Goal: Task Accomplishment & Management: Use online tool/utility

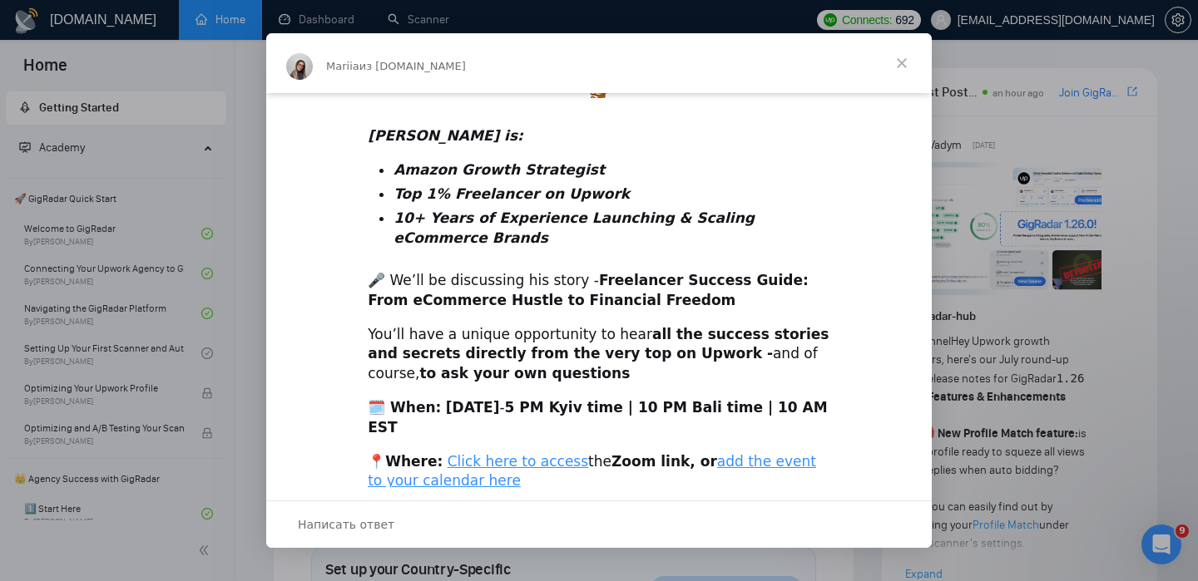
scroll to position [558, 0]
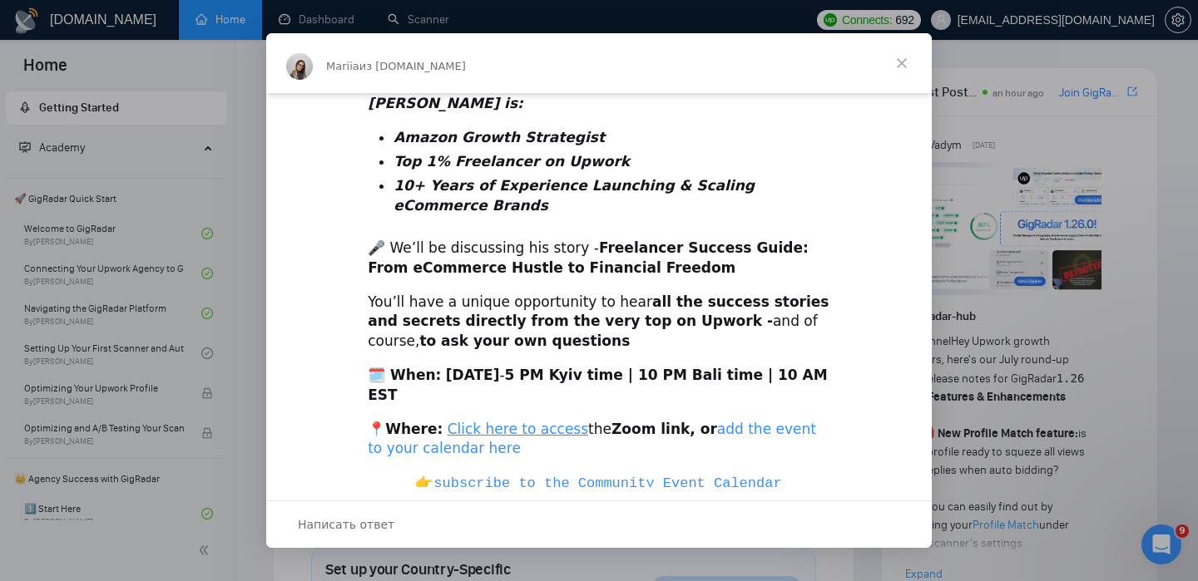
click at [725, 421] on link "add the event to your calendar here" at bounding box center [592, 439] width 448 height 37
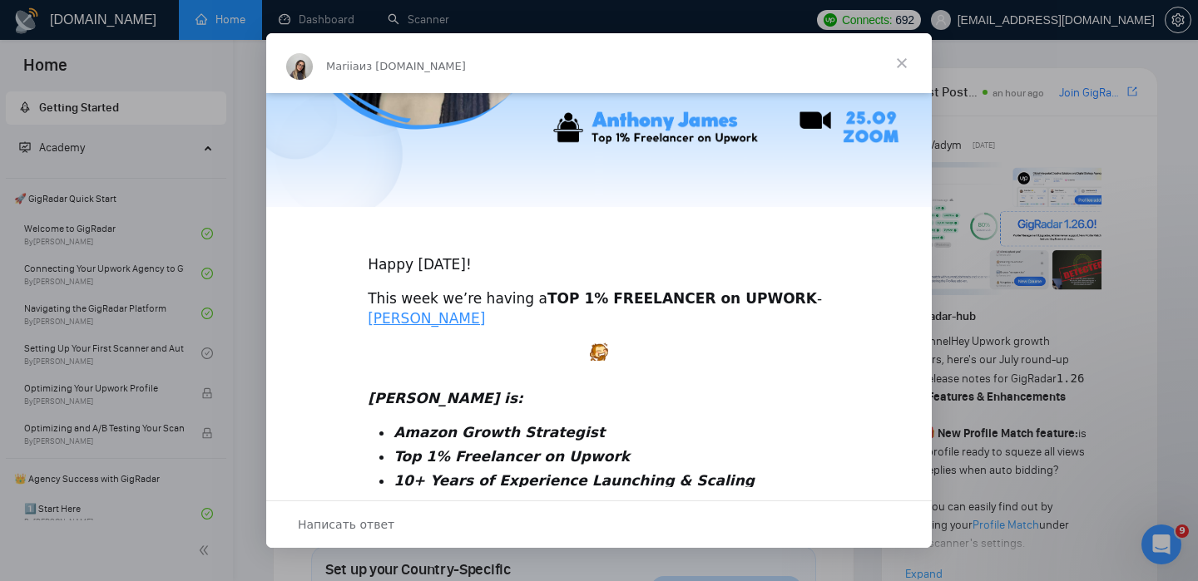
scroll to position [0, 0]
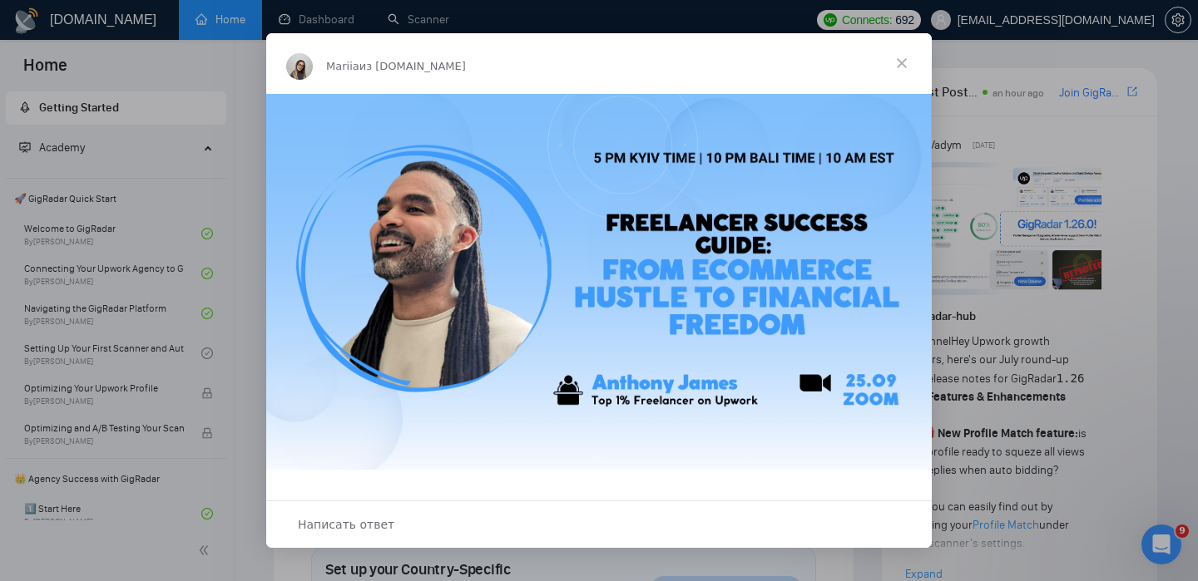
click at [901, 59] on span "Закрыть" at bounding box center [902, 63] width 60 height 60
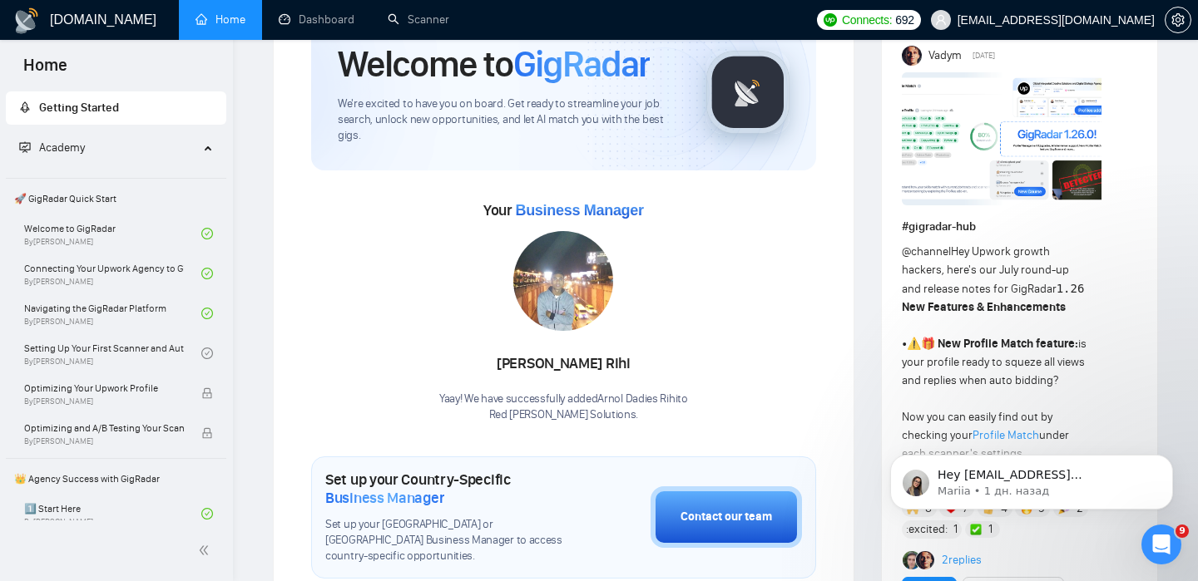
scroll to position [92, 0]
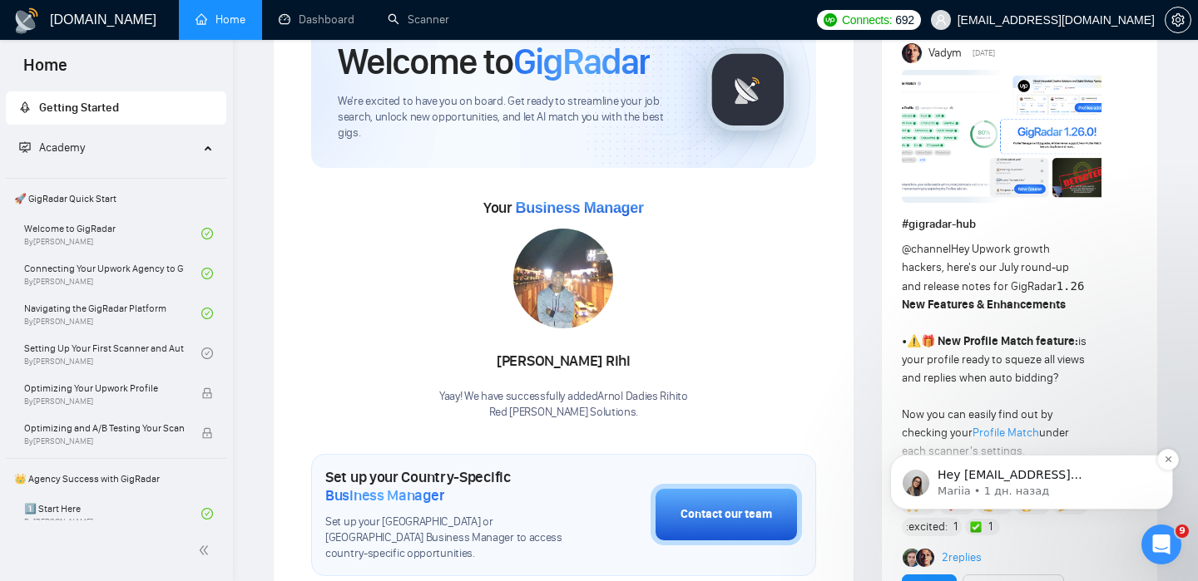
click at [995, 474] on p "Hey [EMAIL_ADDRESS][DOMAIN_NAME], Looks like your Upwork agency Red [PERSON_NAM…" at bounding box center [1044, 475] width 215 height 17
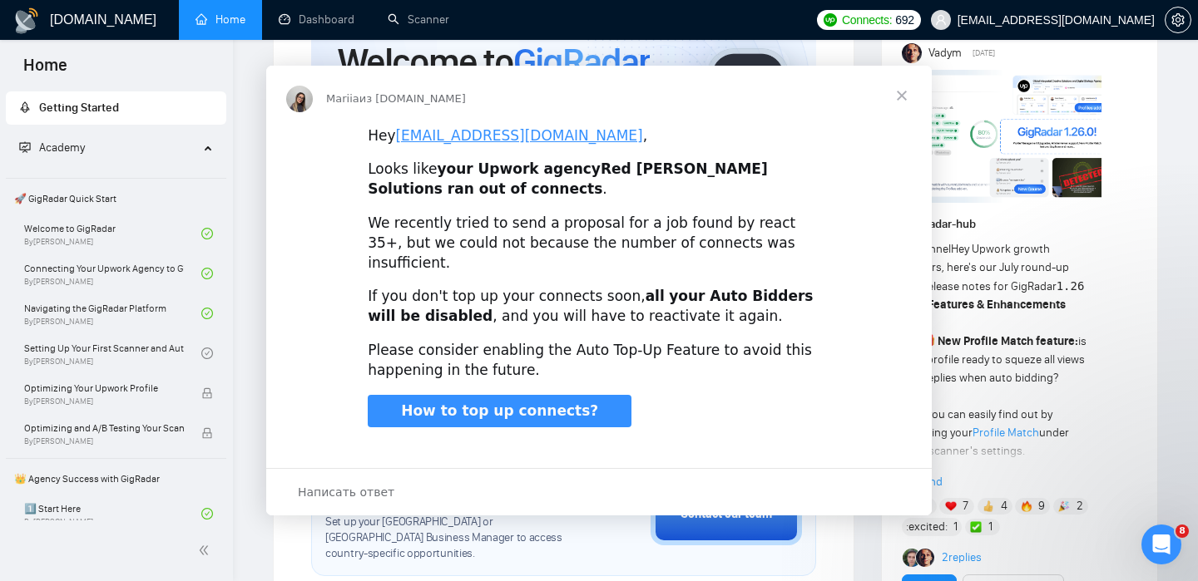
scroll to position [0, 0]
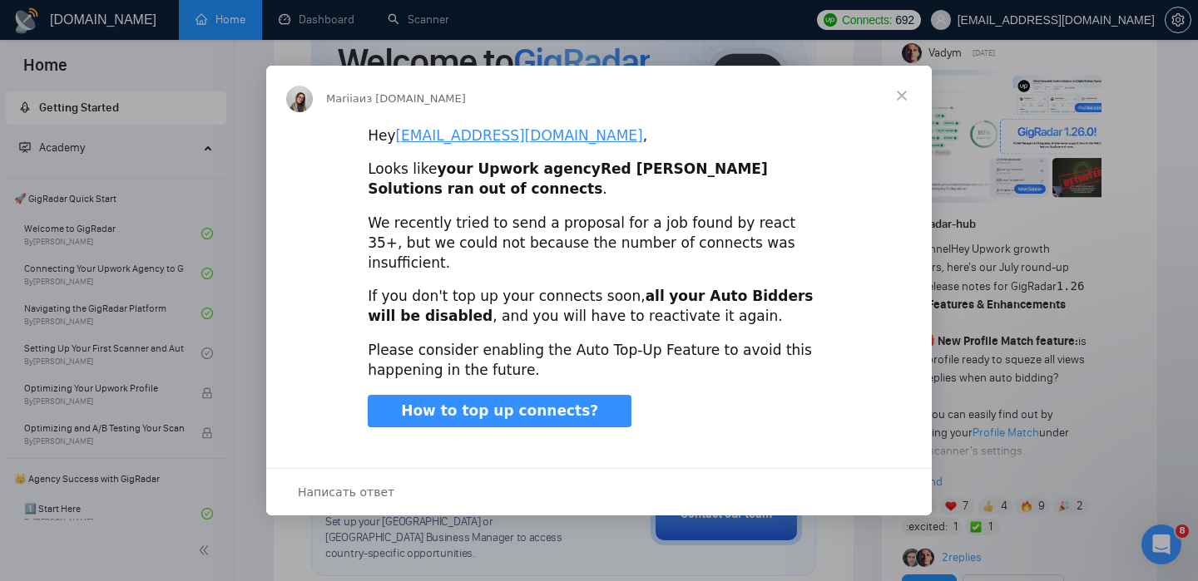
click at [896, 108] on span "Закрыть" at bounding box center [902, 96] width 60 height 60
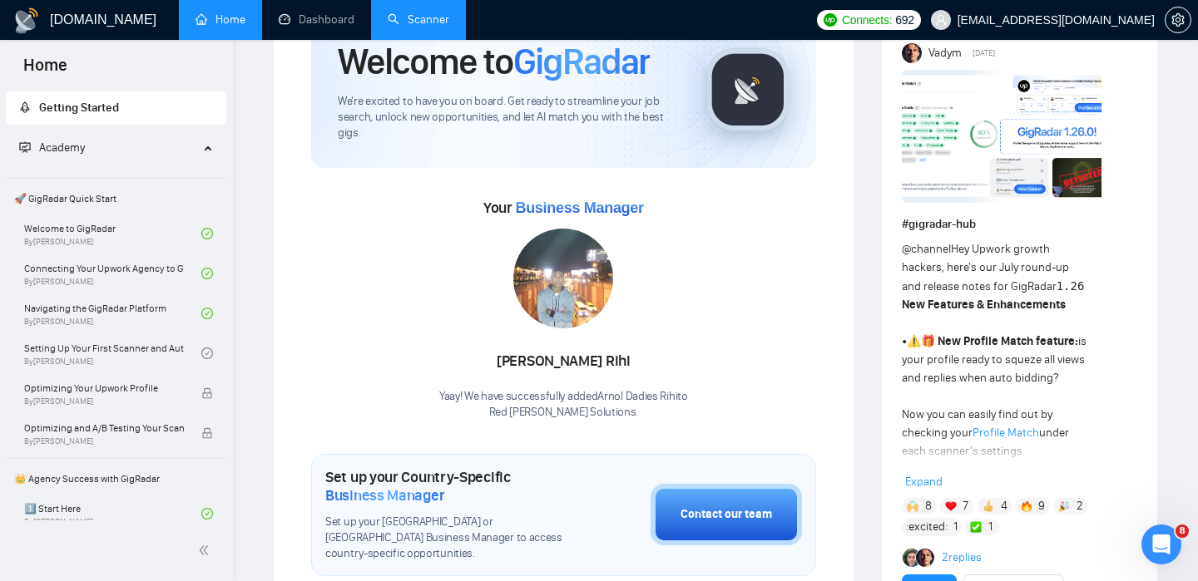
click at [399, 18] on link "Scanner" at bounding box center [419, 19] width 62 height 14
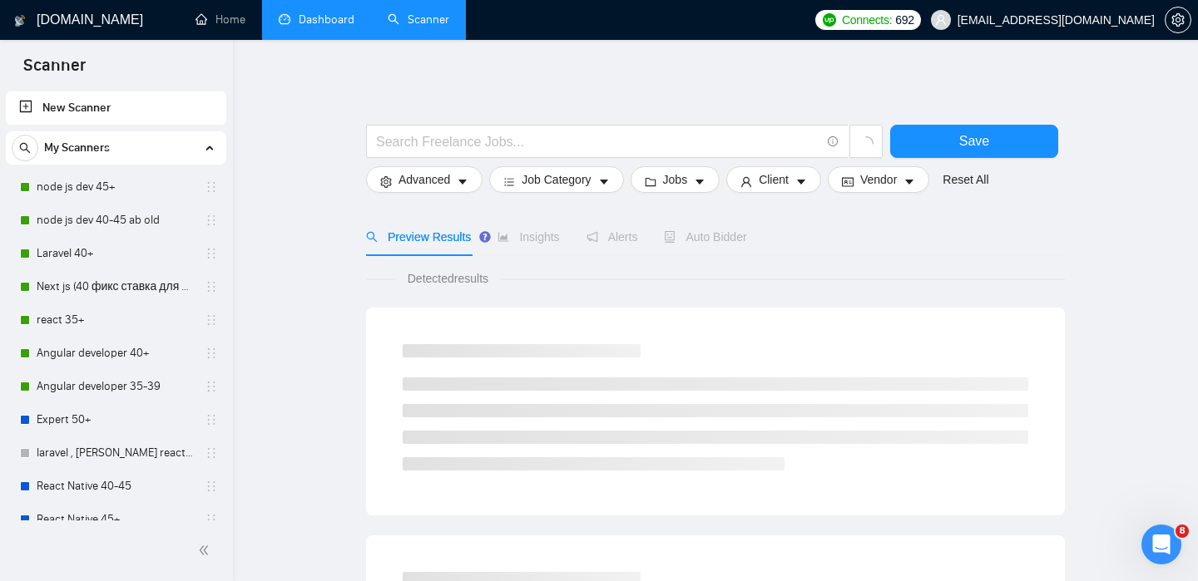
click at [305, 14] on link "Dashboard" at bounding box center [317, 19] width 76 height 14
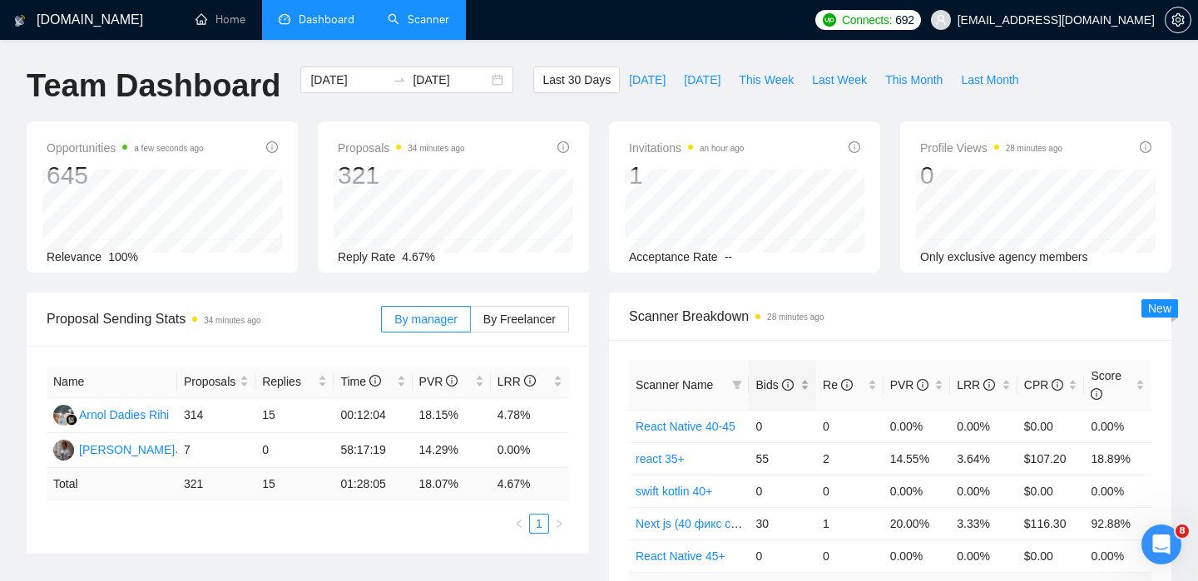
click at [781, 383] on span "Bids" at bounding box center [773, 384] width 37 height 13
click at [427, 19] on link "Scanner" at bounding box center [419, 19] width 62 height 14
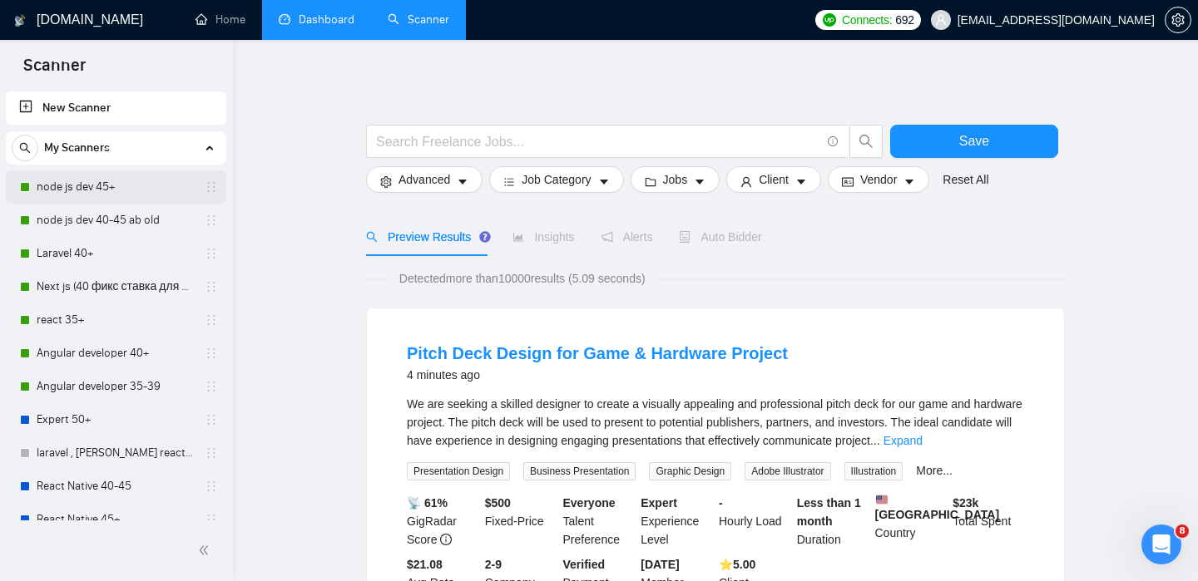
click at [141, 192] on link "node js dev 45+" at bounding box center [116, 186] width 158 height 33
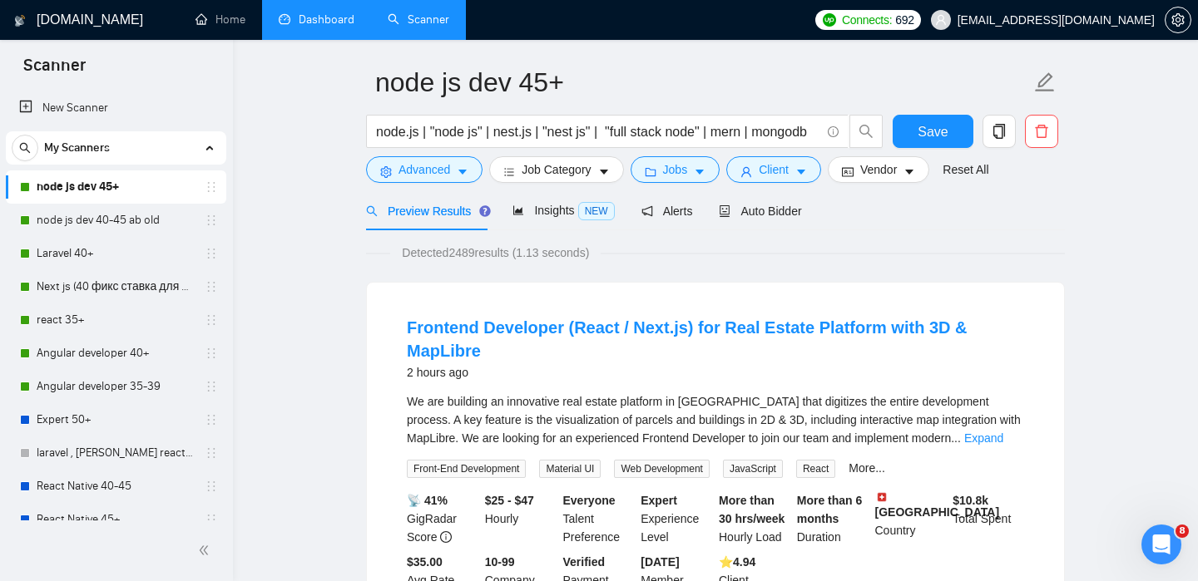
scroll to position [55, 0]
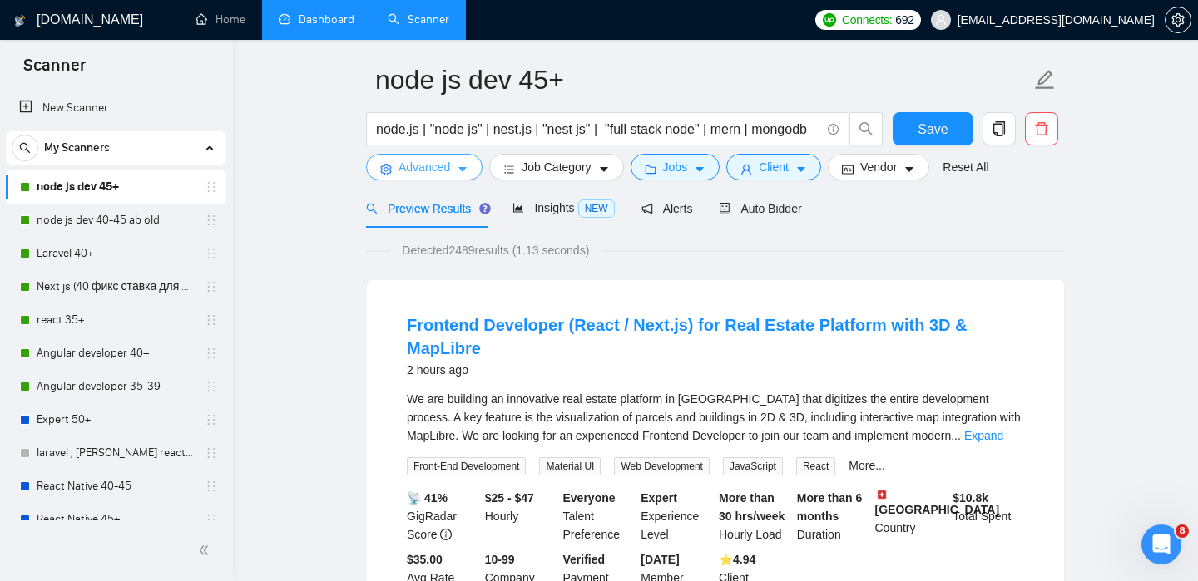
click at [470, 162] on button "Advanced" at bounding box center [424, 167] width 116 height 27
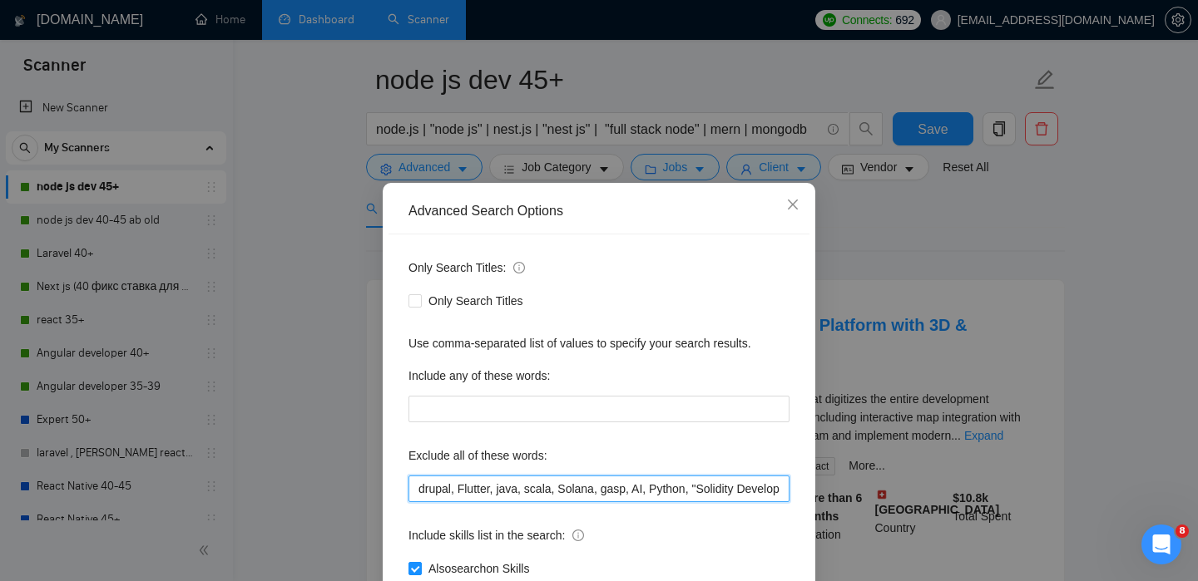
click at [494, 499] on input "drupal, Flutter, java, scala, Solana, gasp, AI, Python, "Solidity Developer", D…" at bounding box center [598, 489] width 381 height 27
paste input "drupal, Flutter, java, scala, Solana, gasp, AI, Python, "Solidity Developer", D…"
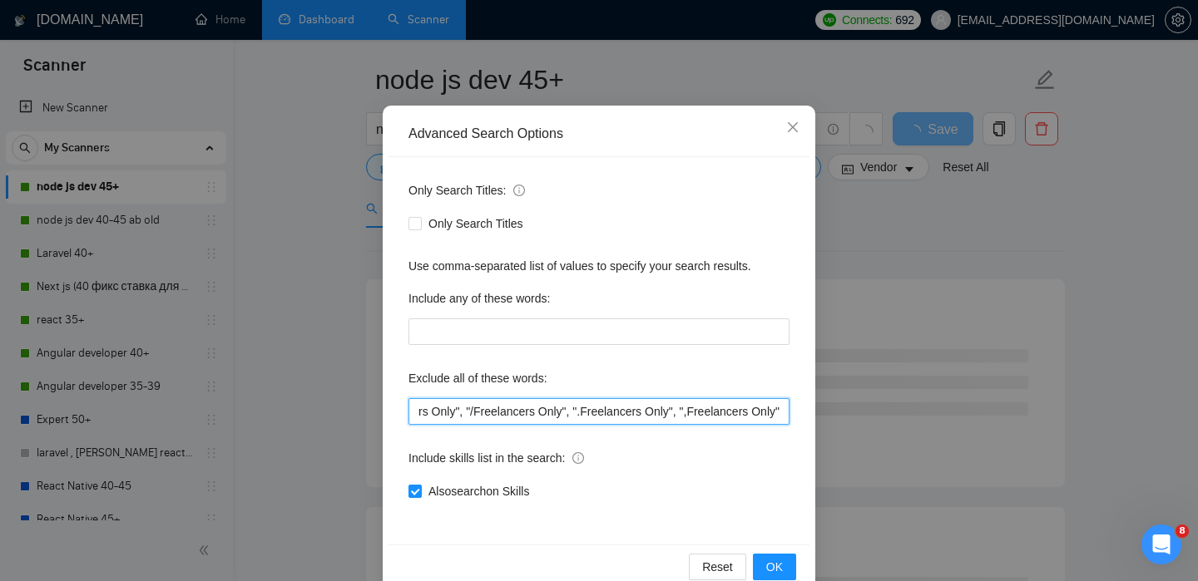
scroll to position [111, 0]
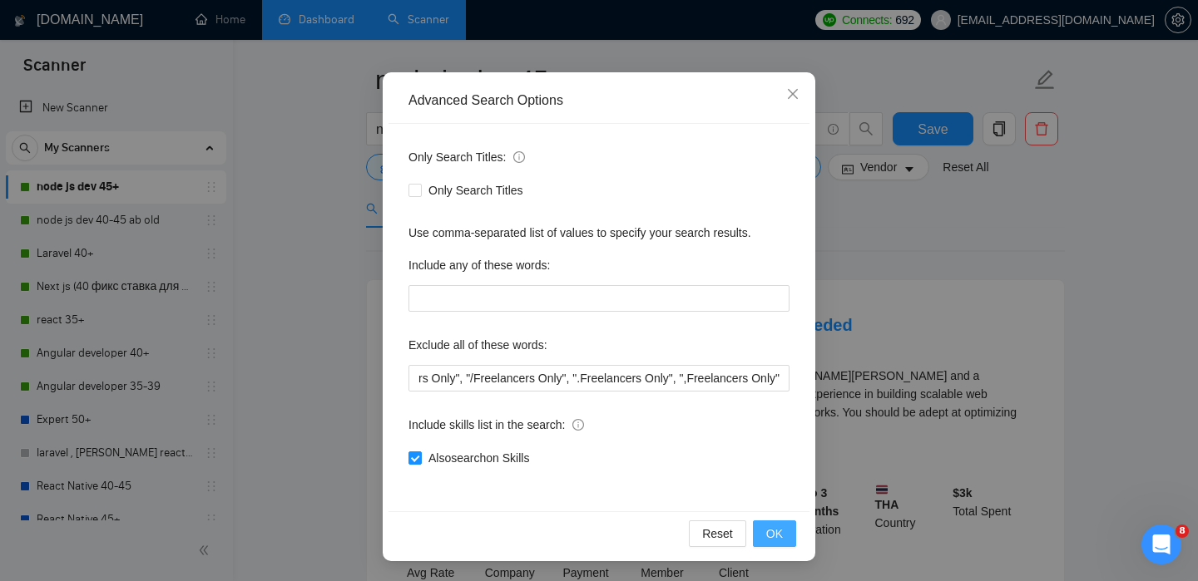
click at [775, 535] on span "OK" at bounding box center [774, 534] width 17 height 18
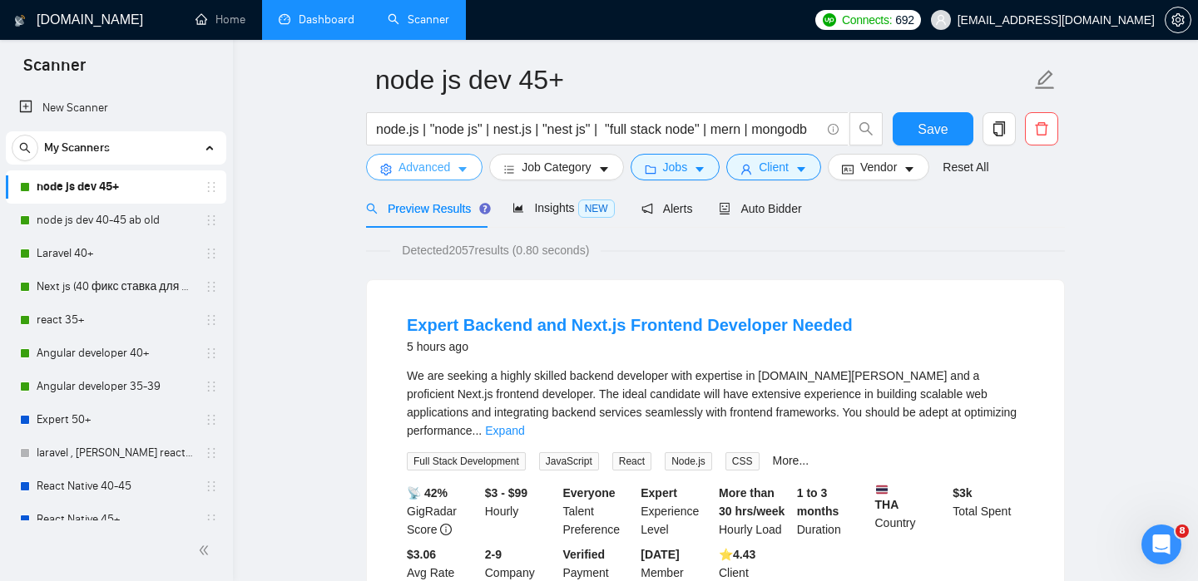
click at [458, 168] on icon "caret-down" at bounding box center [463, 170] width 12 height 12
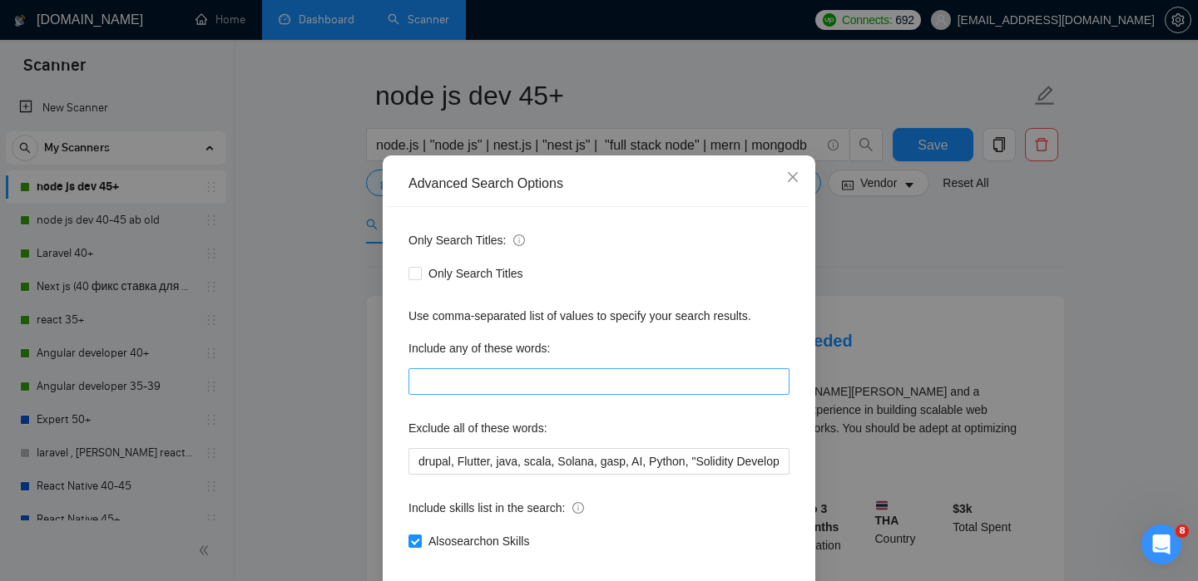
scroll to position [31, 0]
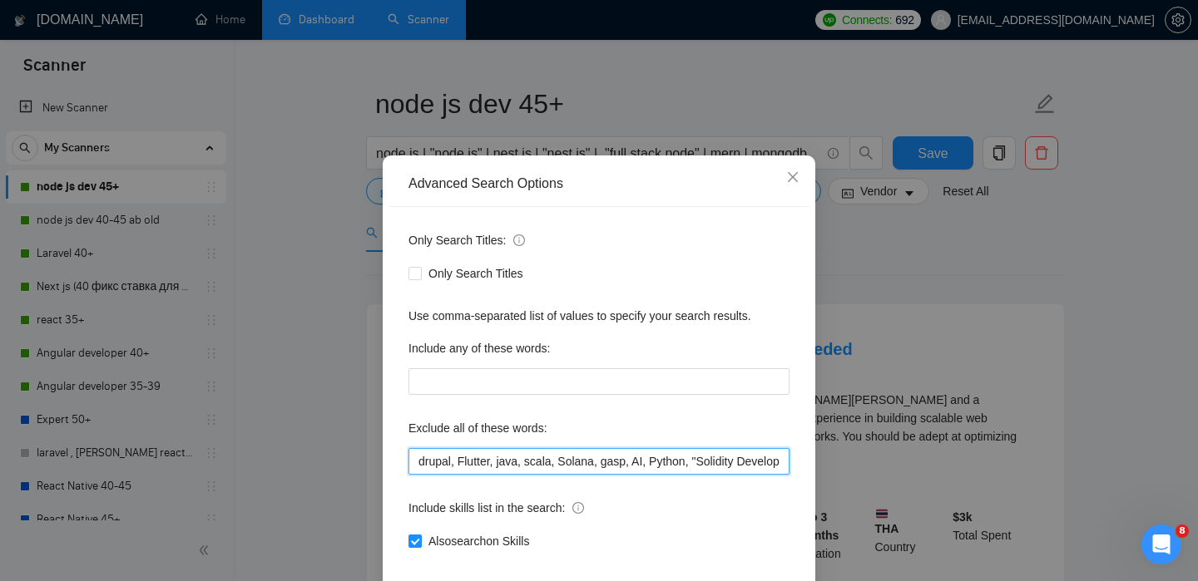
click at [559, 475] on input "drupal, Flutter, java, scala, Solana, gasp, AI, Python, "Solidity Developer", D…" at bounding box center [598, 461] width 381 height 27
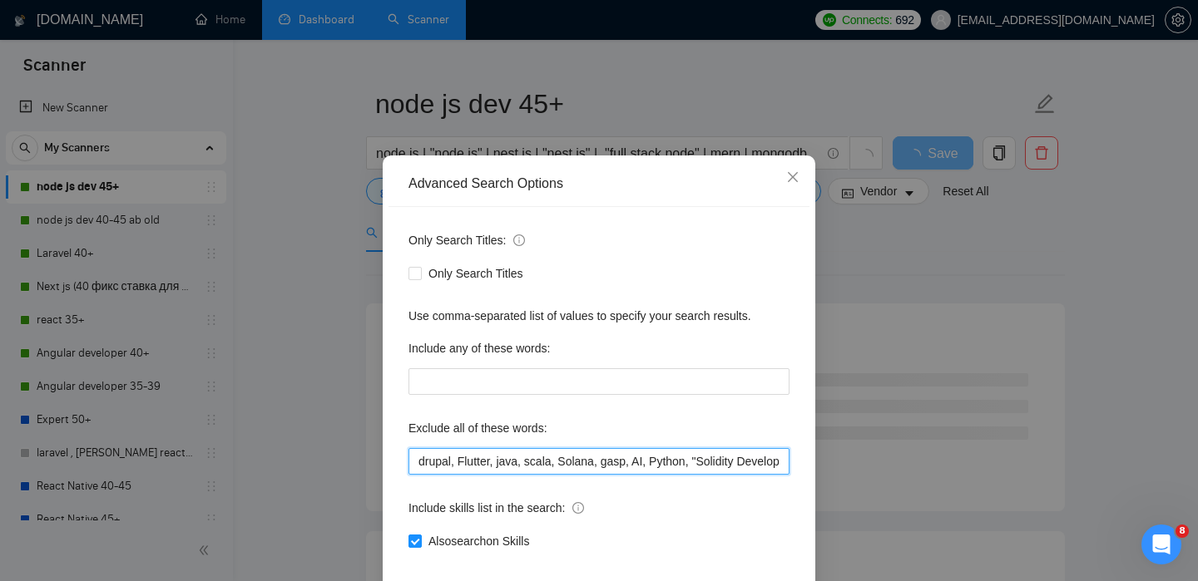
click at [638, 475] on input "drupal, Flutter, java, scala, Solana, gasp, AI, Python, "Solidity Developer", D…" at bounding box center [598, 461] width 381 height 27
drag, startPoint x: 638, startPoint y: 486, endPoint x: 932, endPoint y: 507, distance: 295.1
click at [932, 507] on div "Advanced Search Options Only Search Titles: Only Search Titles Use comma-separa…" at bounding box center [599, 290] width 1198 height 581
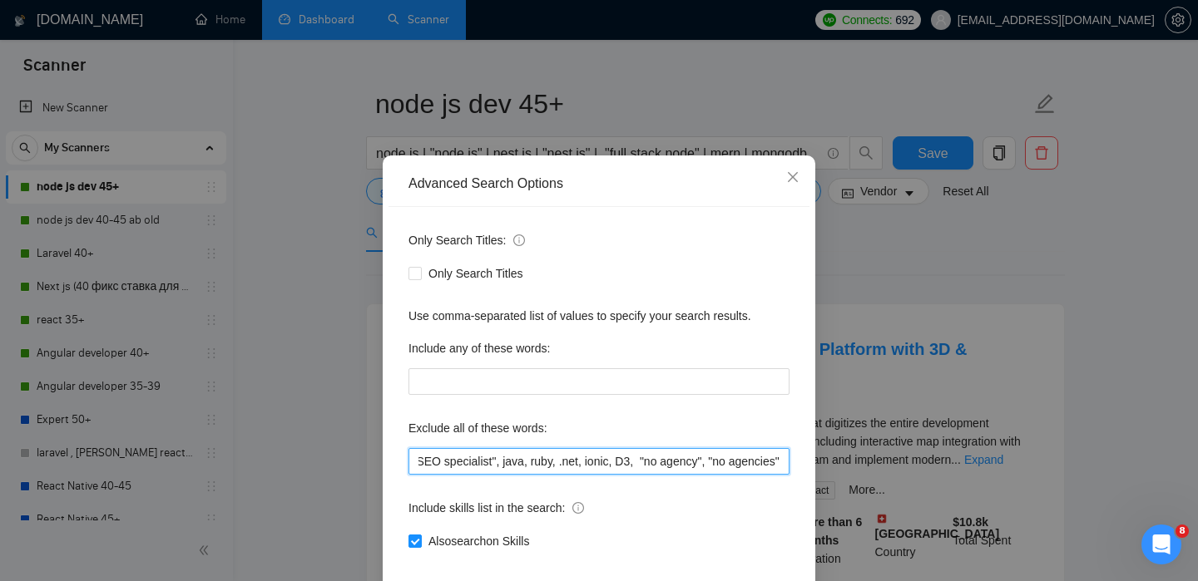
click at [630, 475] on input "drupal, Flutter, java, scala, Solana, gasp, AI, Python, "Solidity Developer", D…" at bounding box center [598, 461] width 381 height 27
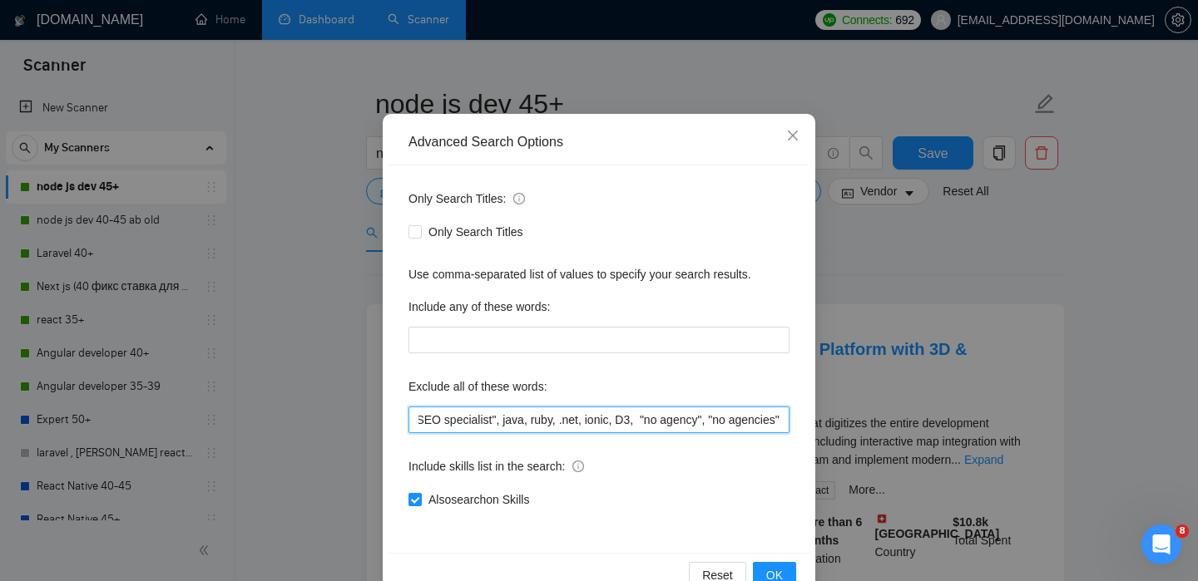
scroll to position [111, 0]
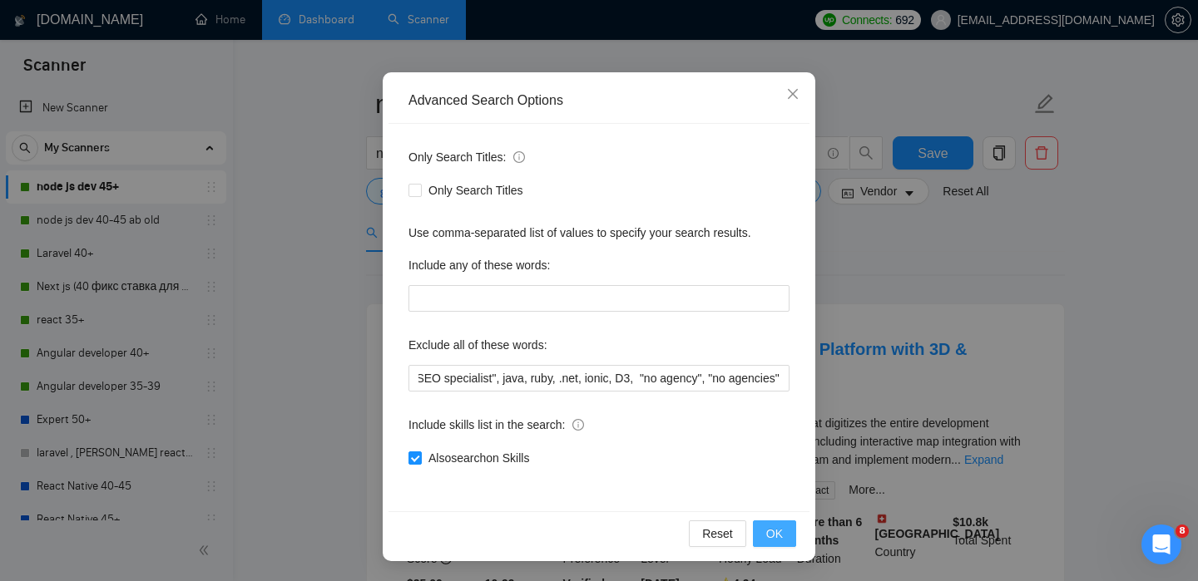
click at [783, 530] on button "OK" at bounding box center [774, 534] width 43 height 27
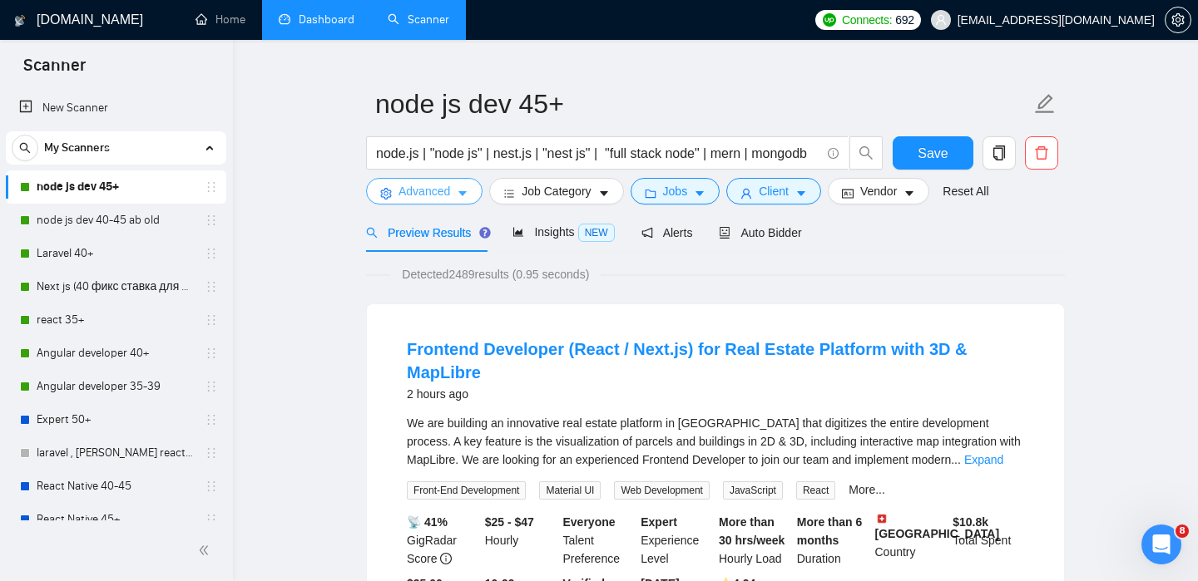
click at [470, 184] on button "Advanced" at bounding box center [424, 191] width 116 height 27
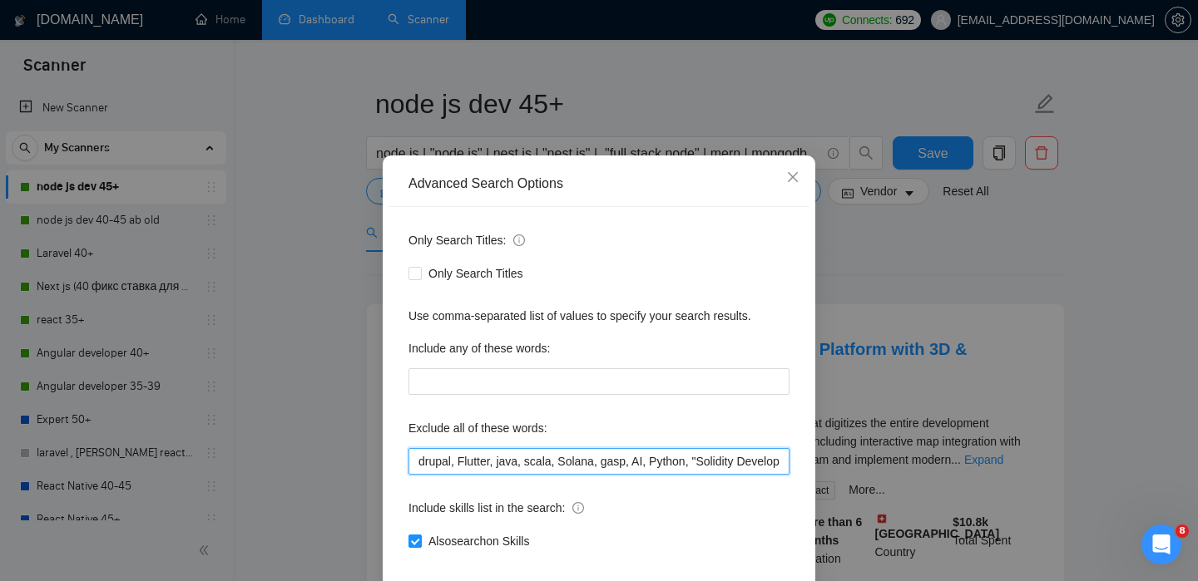
click at [556, 475] on input "drupal, Flutter, java, scala, Solana, gasp, AI, Python, "Solidity Developer", D…" at bounding box center [598, 461] width 381 height 27
paste input "drupal, Flutter, java, scala, Solana, gasp, AI, Python, "Solidity Developer", D…"
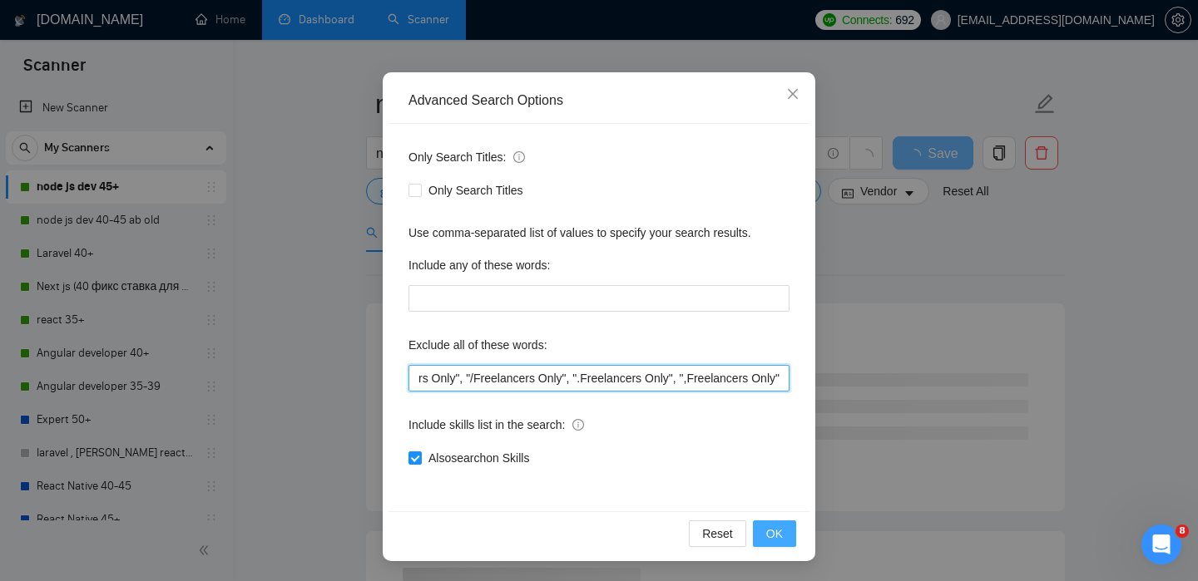
type input "drupal, Flutter, java, scala, Solana, gasp, AI, Python, "Solidity Developer", D…"
click at [768, 534] on span "OK" at bounding box center [774, 534] width 17 height 18
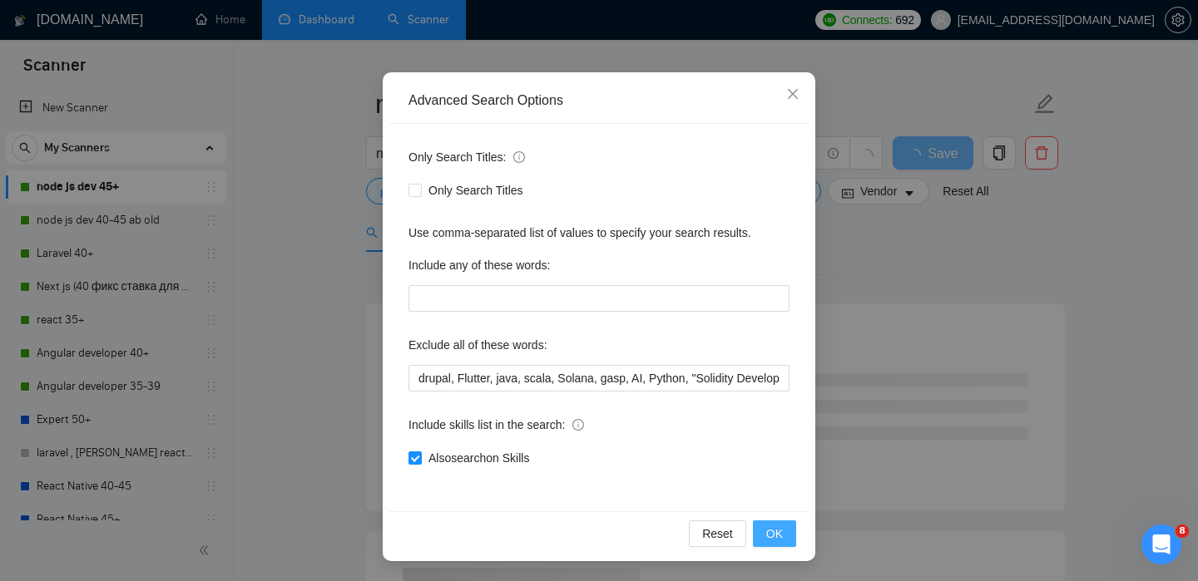
scroll to position [27, 0]
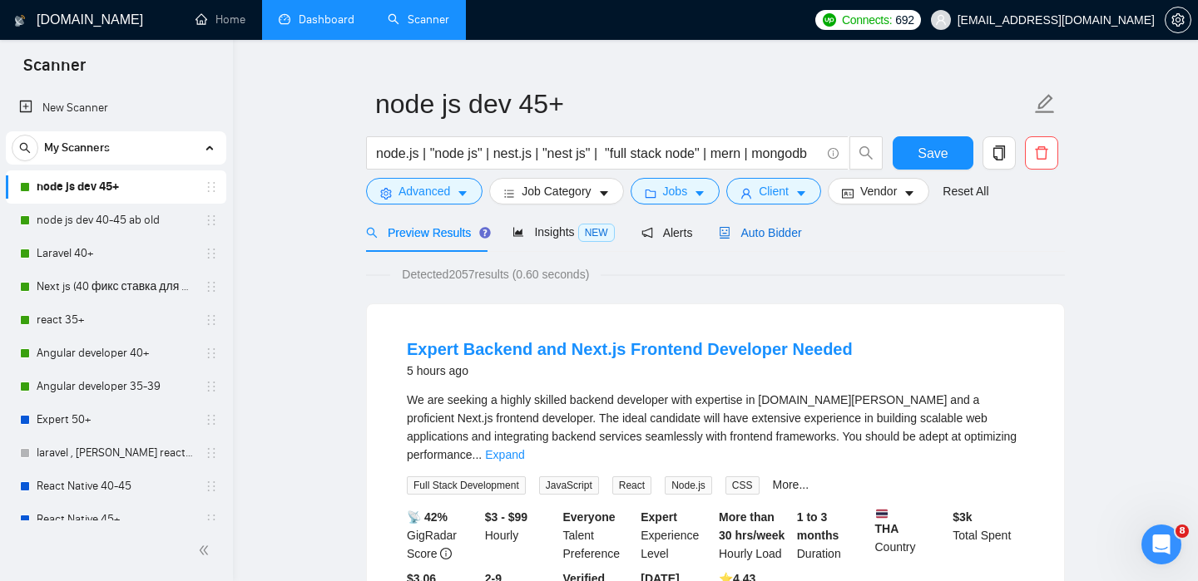
click at [758, 231] on span "Auto Bidder" at bounding box center [760, 232] width 82 height 13
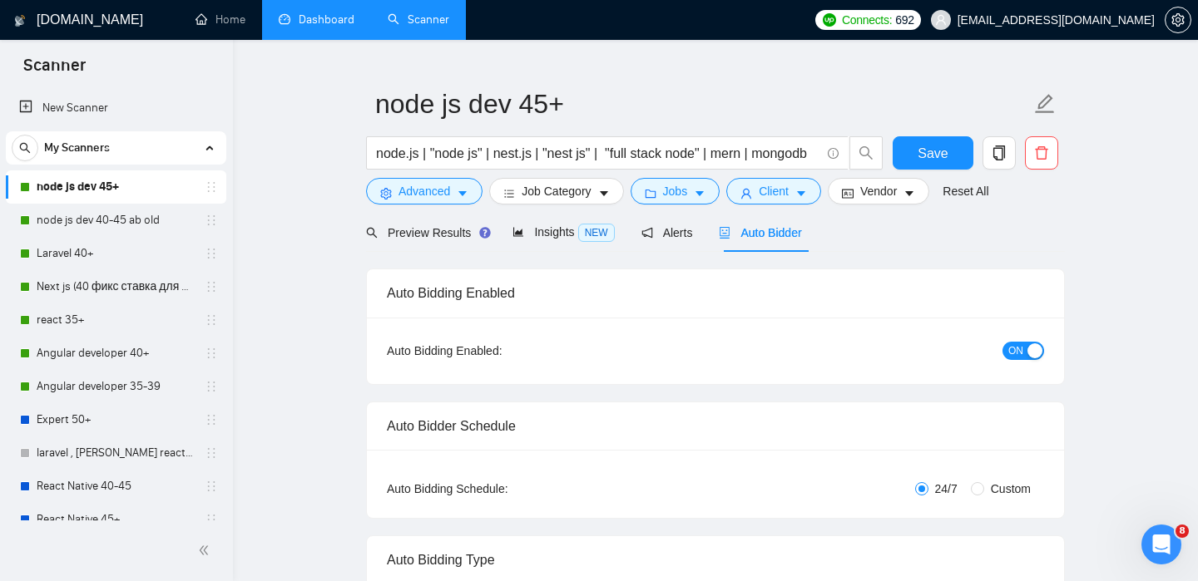
checkbox input "true"
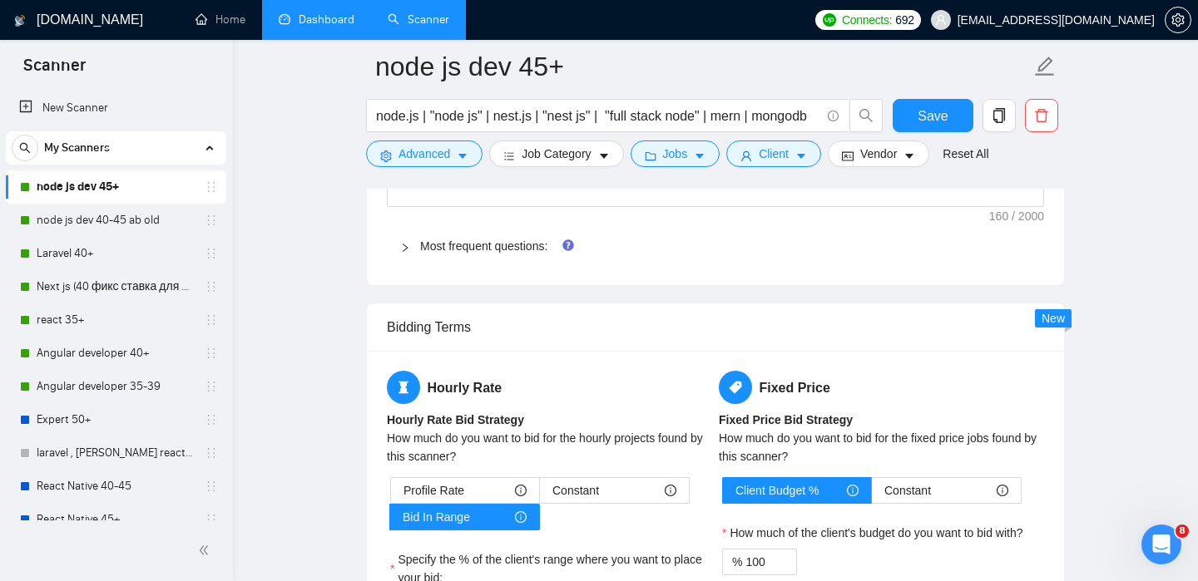
scroll to position [2470, 0]
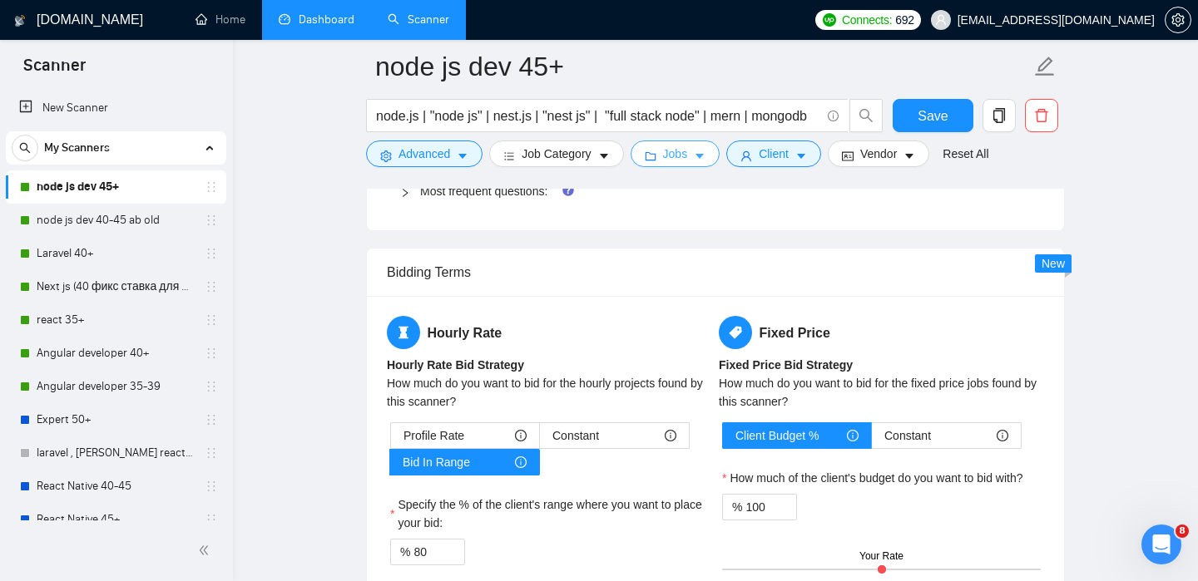
click at [688, 156] on span "Jobs" at bounding box center [675, 154] width 25 height 18
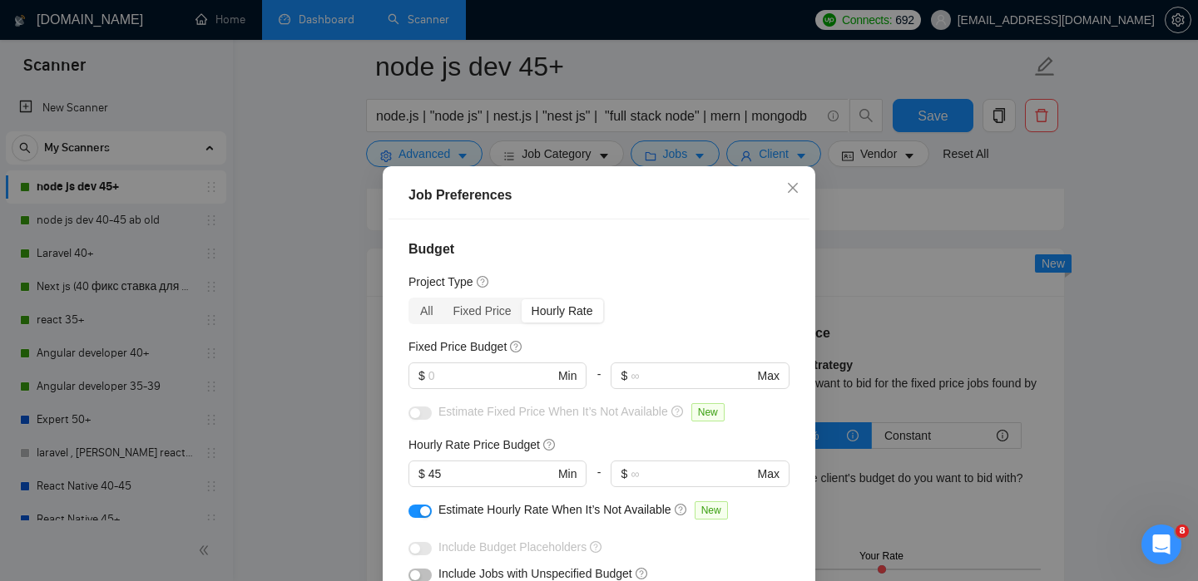
click at [773, 157] on div "Job Preferences Budget Project Type All Fixed Price Hourly Rate Fixed Price Bud…" at bounding box center [599, 290] width 1198 height 581
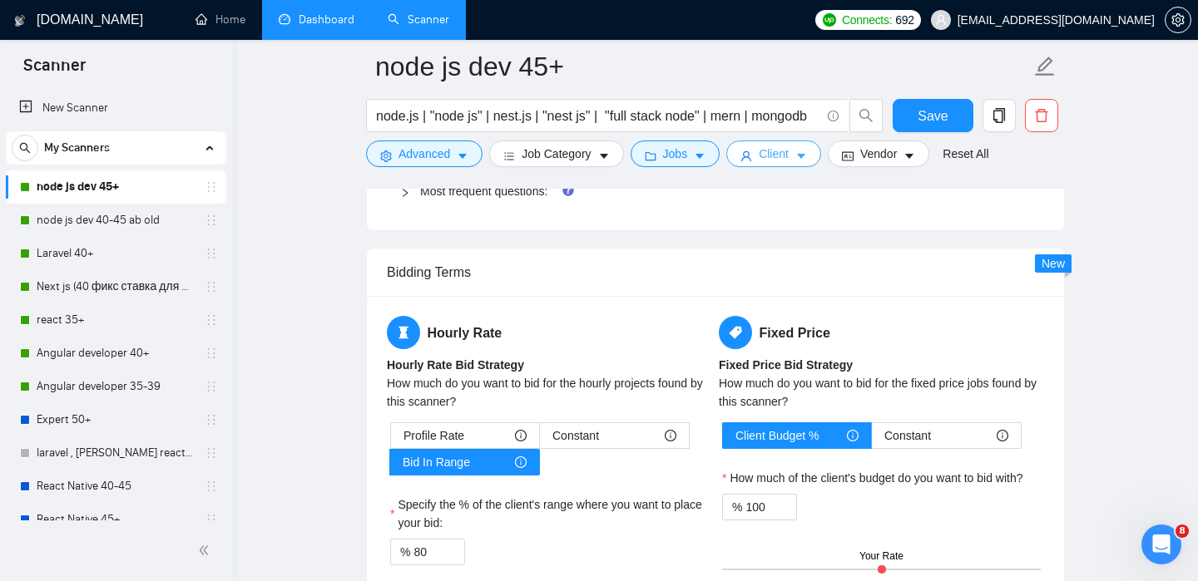
click at [764, 157] on span "Client" at bounding box center [773, 154] width 30 height 18
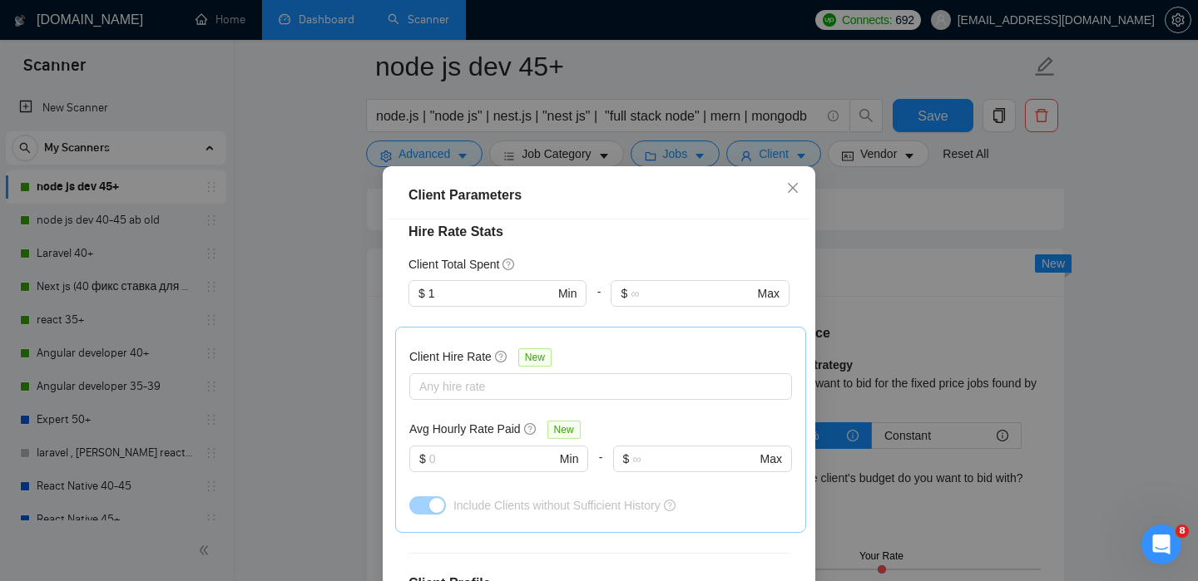
scroll to position [473, 0]
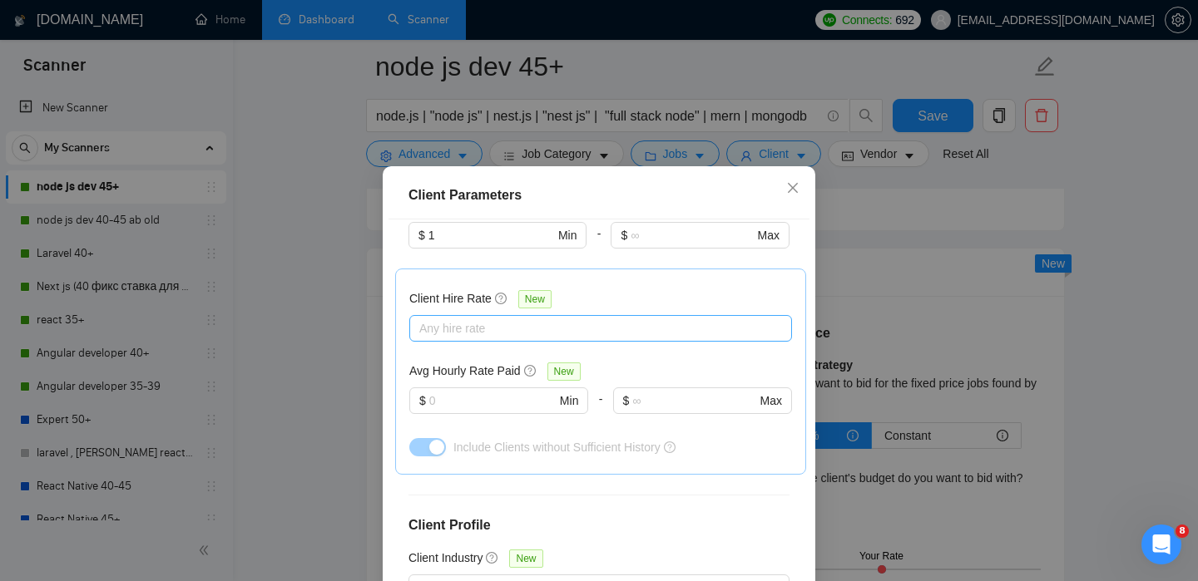
click at [576, 329] on div at bounding box center [592, 329] width 358 height 20
click at [521, 328] on div at bounding box center [592, 329] width 358 height 20
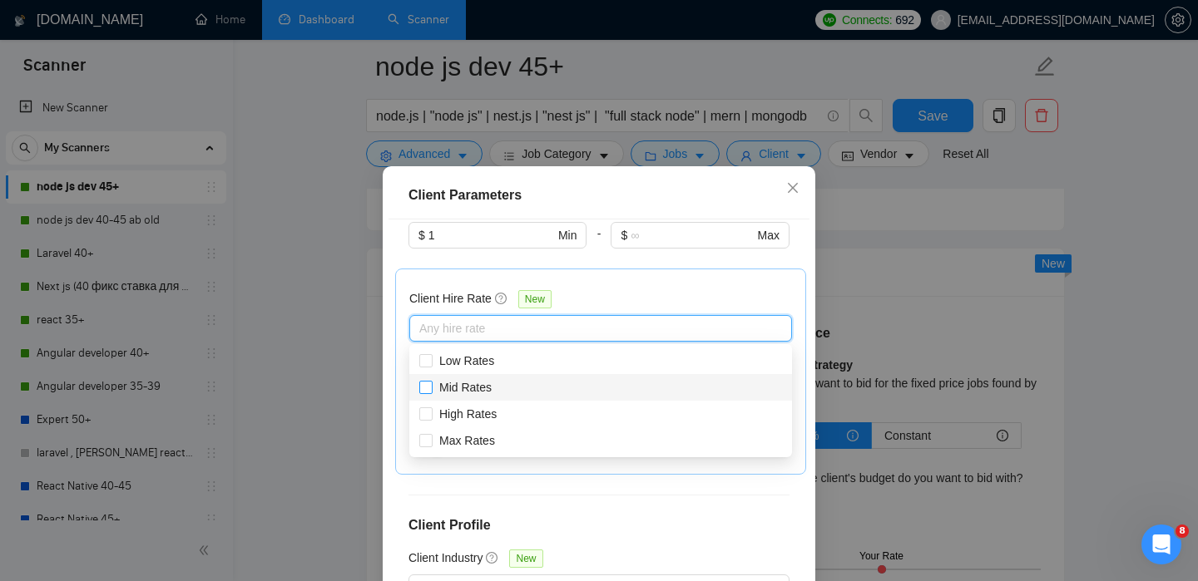
click at [494, 388] on span "Mid Rates" at bounding box center [465, 387] width 66 height 18
click at [431, 388] on input "Mid Rates" at bounding box center [425, 387] width 12 height 12
checkbox input "false"
click at [424, 414] on input "High Rates" at bounding box center [425, 413] width 12 height 12
checkbox input "true"
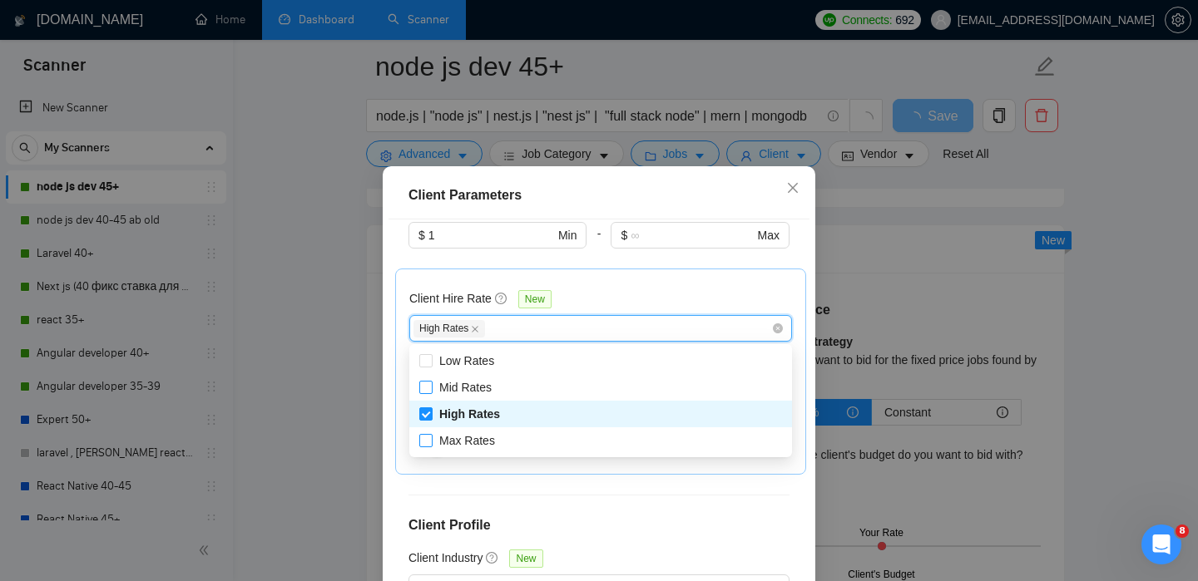
click at [422, 432] on label "Max Rates" at bounding box center [460, 441] width 82 height 18
click at [422, 434] on input "Max Rates" at bounding box center [425, 440] width 12 height 12
checkbox input "false"
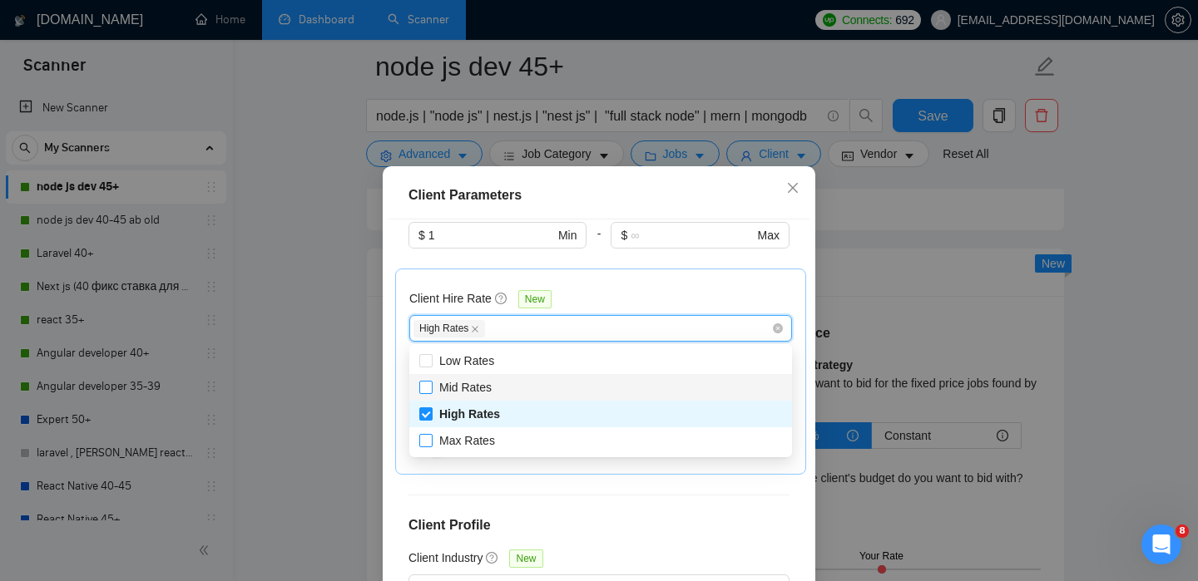
click at [430, 387] on input "Mid Rates" at bounding box center [425, 387] width 12 height 12
checkbox input "true"
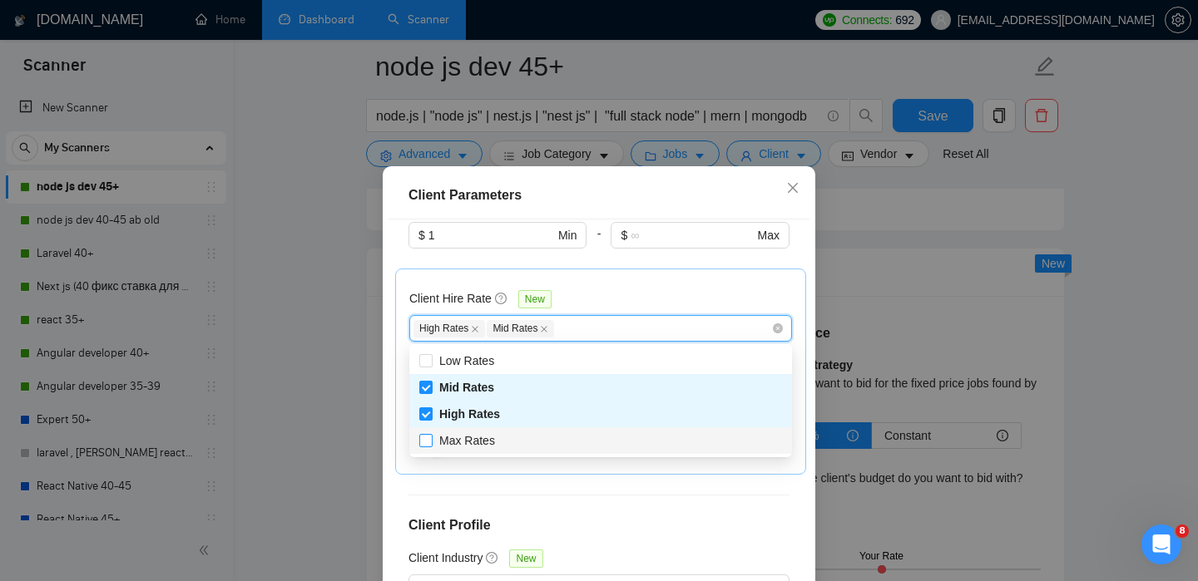
click at [430, 441] on input "Max Rates" at bounding box center [425, 440] width 12 height 12
checkbox input "true"
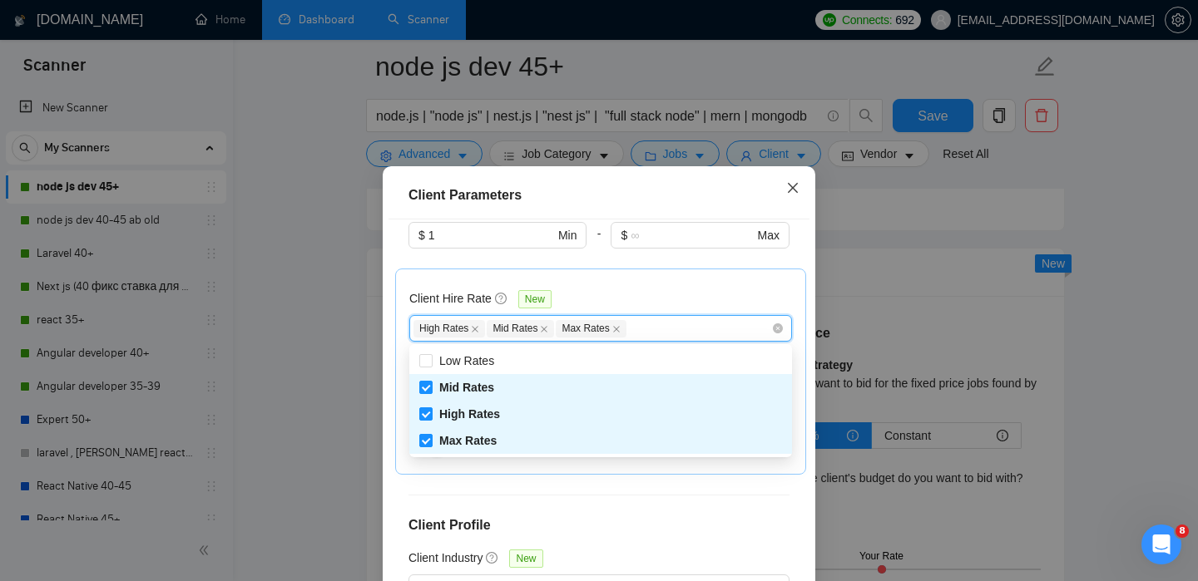
click at [794, 187] on icon "close" at bounding box center [793, 188] width 10 height 10
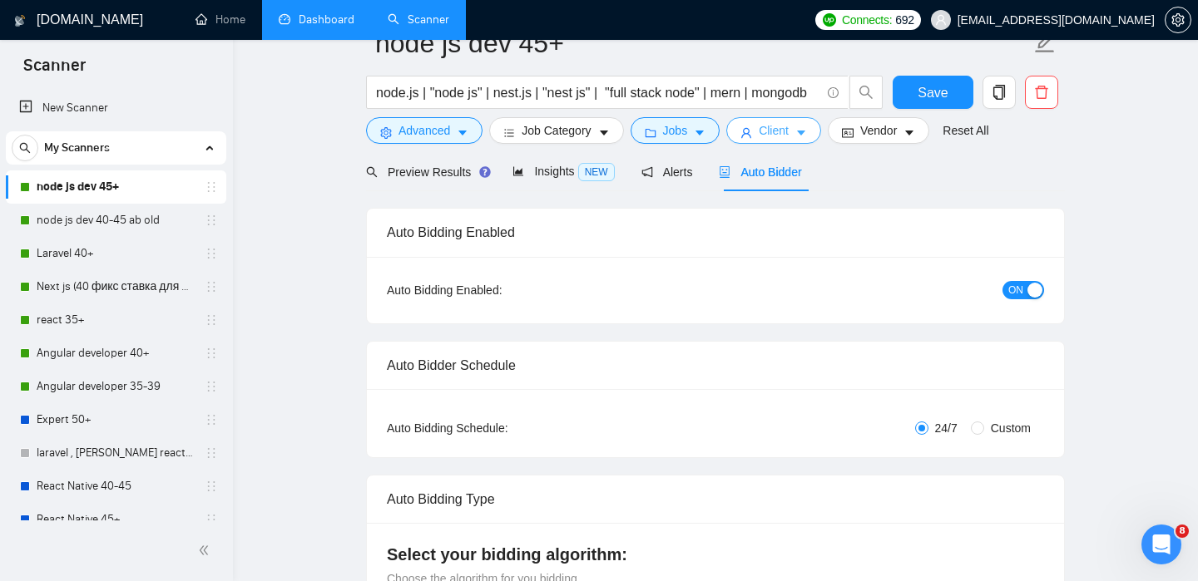
scroll to position [0, 0]
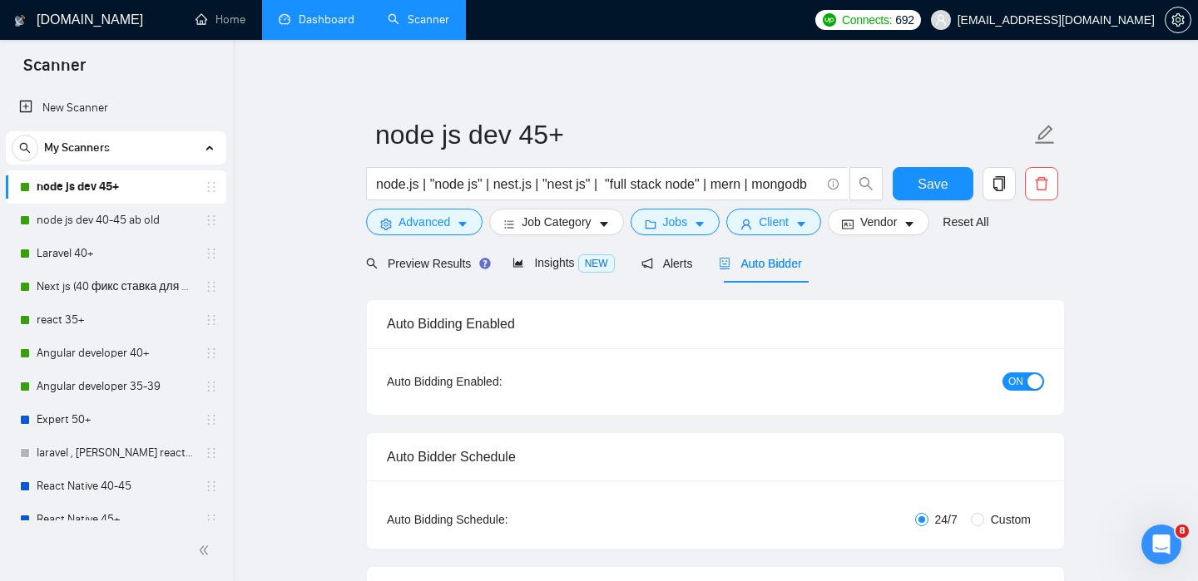
click at [760, 240] on form "node js dev 45+ node.js | "node js" | nest.js | "nest js" | "full stack node" |…" at bounding box center [715, 176] width 699 height 136
click at [763, 229] on button "Client" at bounding box center [773, 222] width 95 height 27
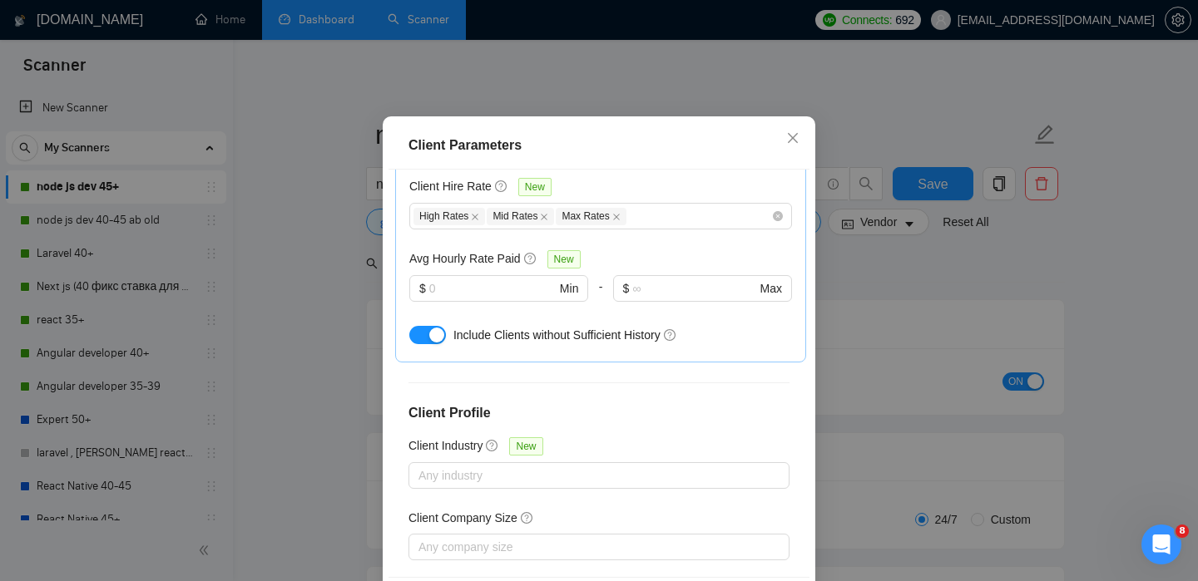
scroll to position [630, 0]
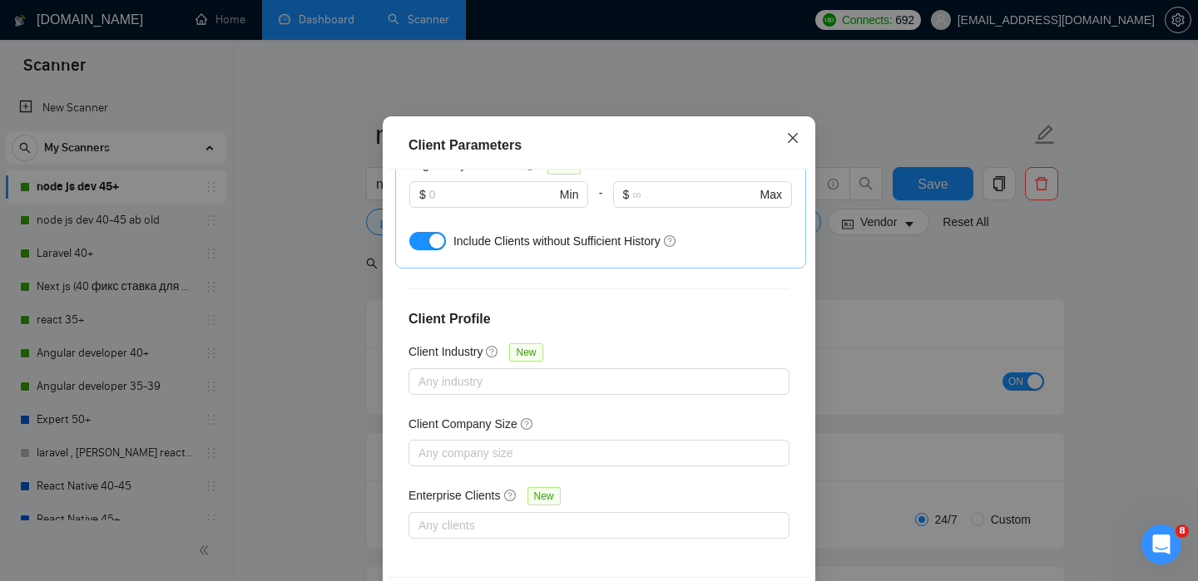
click at [788, 138] on icon "close" at bounding box center [792, 137] width 13 height 13
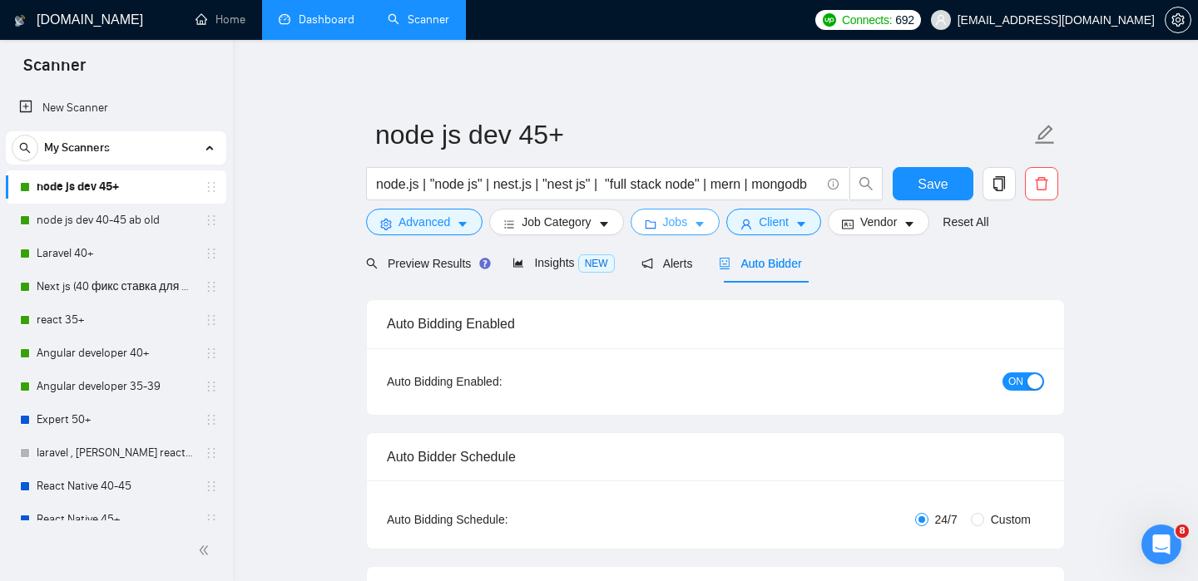
click at [680, 227] on span "Jobs" at bounding box center [675, 222] width 25 height 18
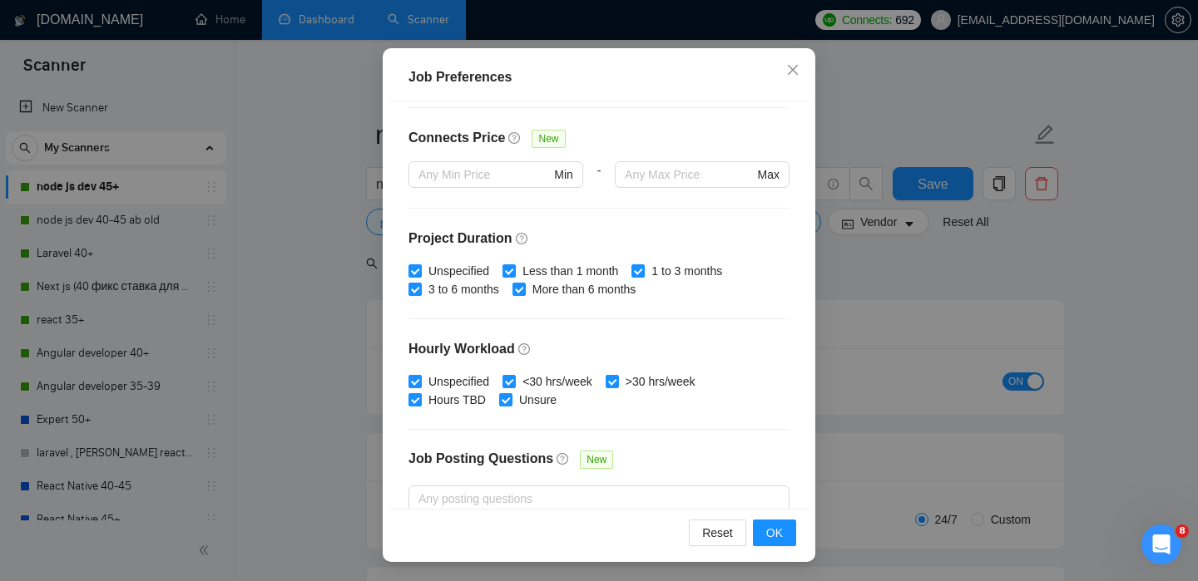
scroll to position [0, 0]
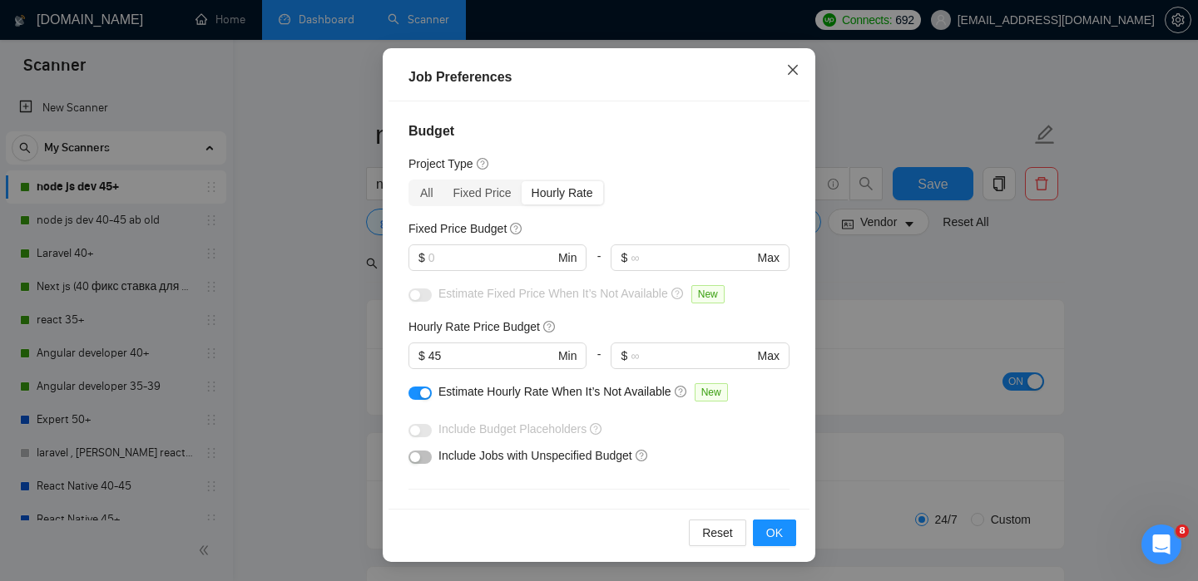
click at [793, 71] on icon "close" at bounding box center [793, 70] width 10 height 10
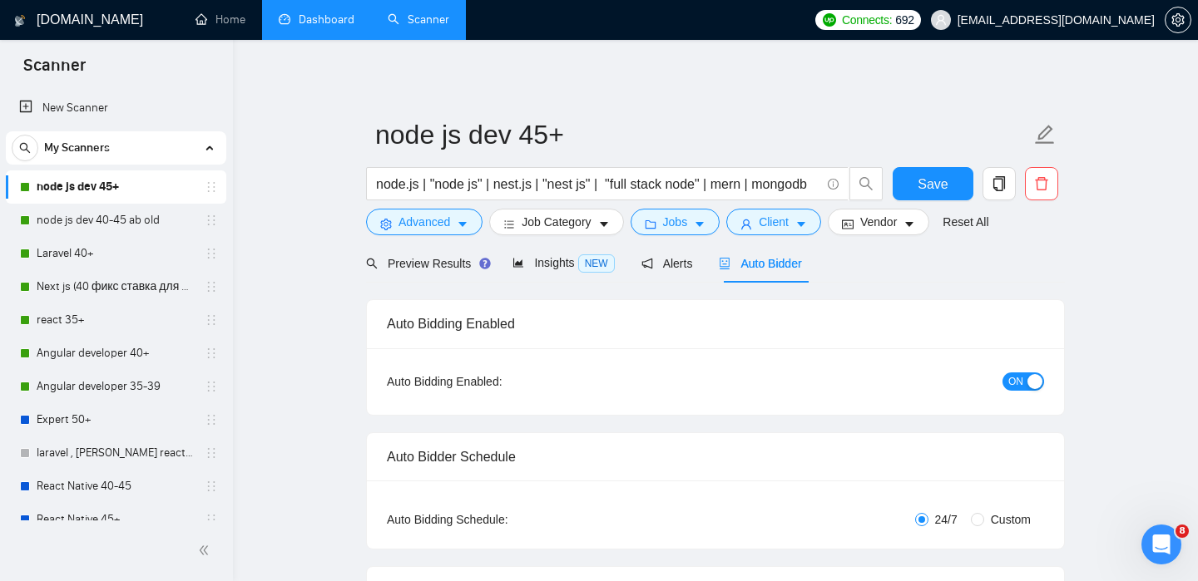
scroll to position [52, 0]
click at [853, 224] on icon "idcard" at bounding box center [848, 225] width 12 height 12
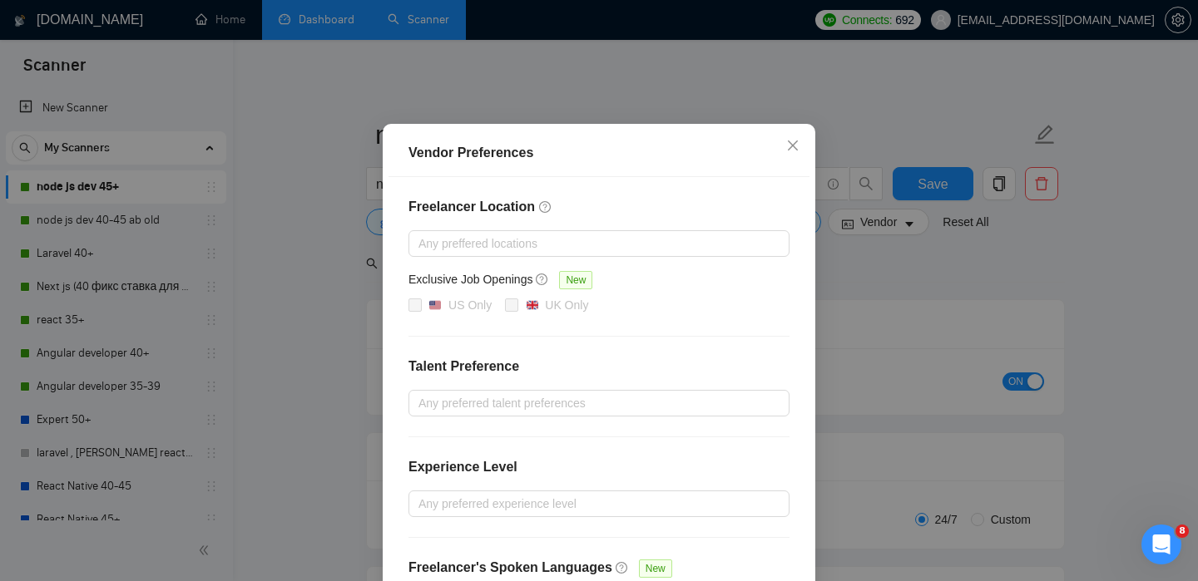
scroll to position [61, 0]
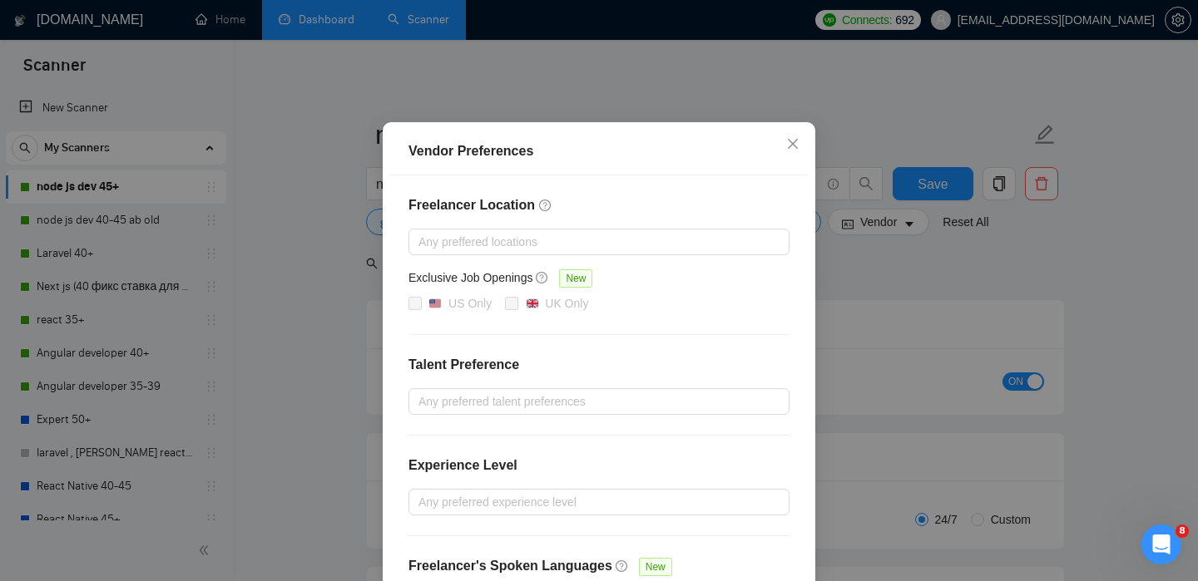
click at [658, 387] on div "Freelancer Location Any preffered locations Exclusive Job Openings New US Only …" at bounding box center [598, 405] width 421 height 461
click at [647, 397] on div at bounding box center [590, 402] width 356 height 20
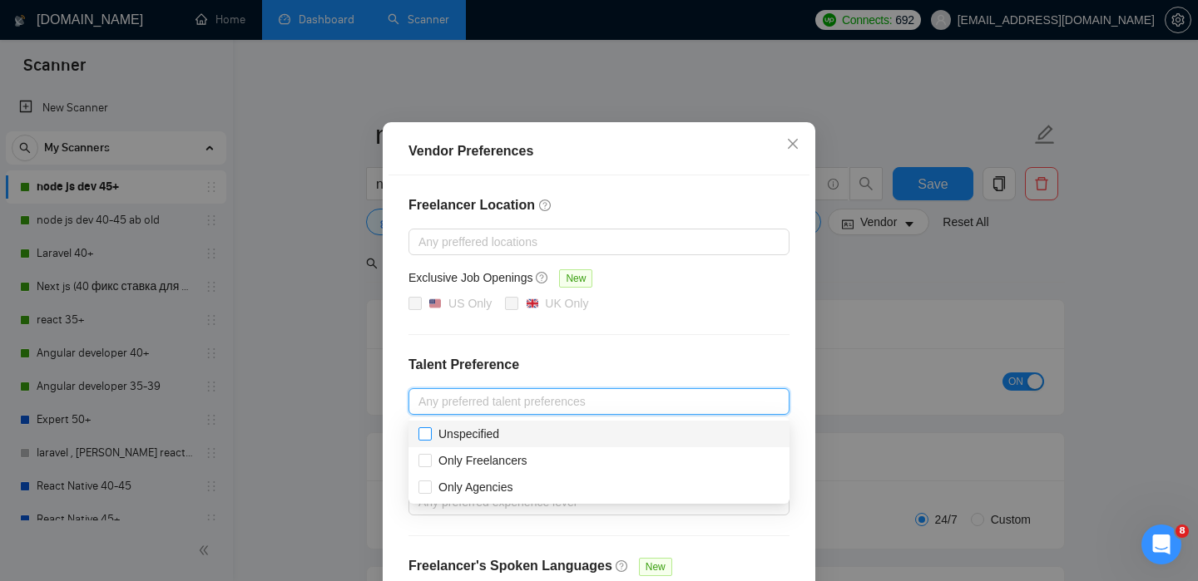
click at [421, 433] on input "Unspecified" at bounding box center [424, 433] width 12 height 12
checkbox input "true"
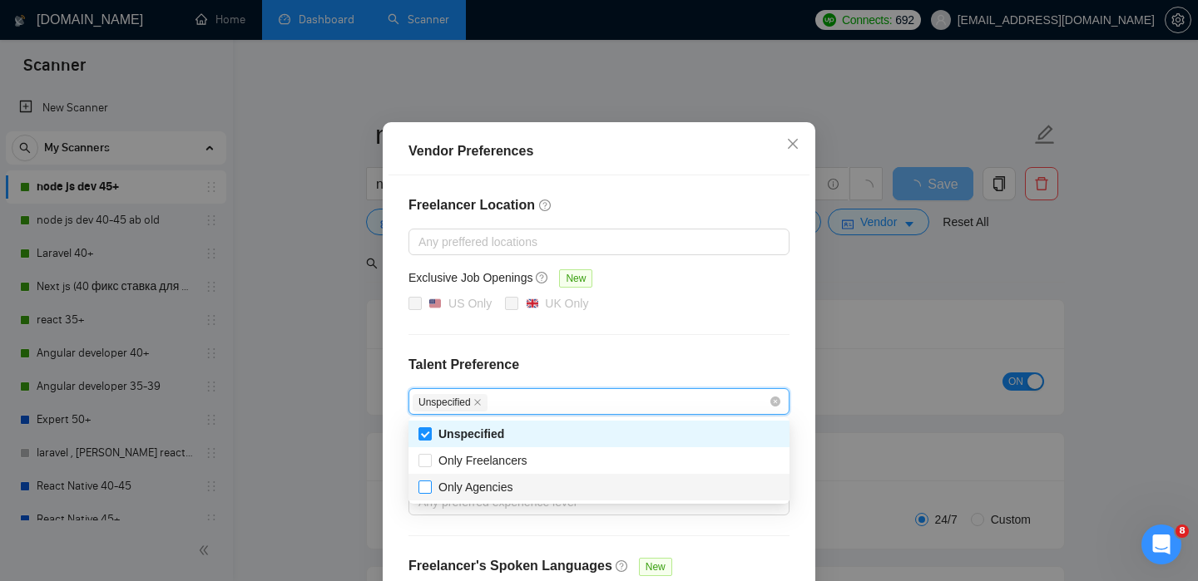
click at [425, 488] on input "Only Agencies" at bounding box center [424, 487] width 12 height 12
checkbox input "true"
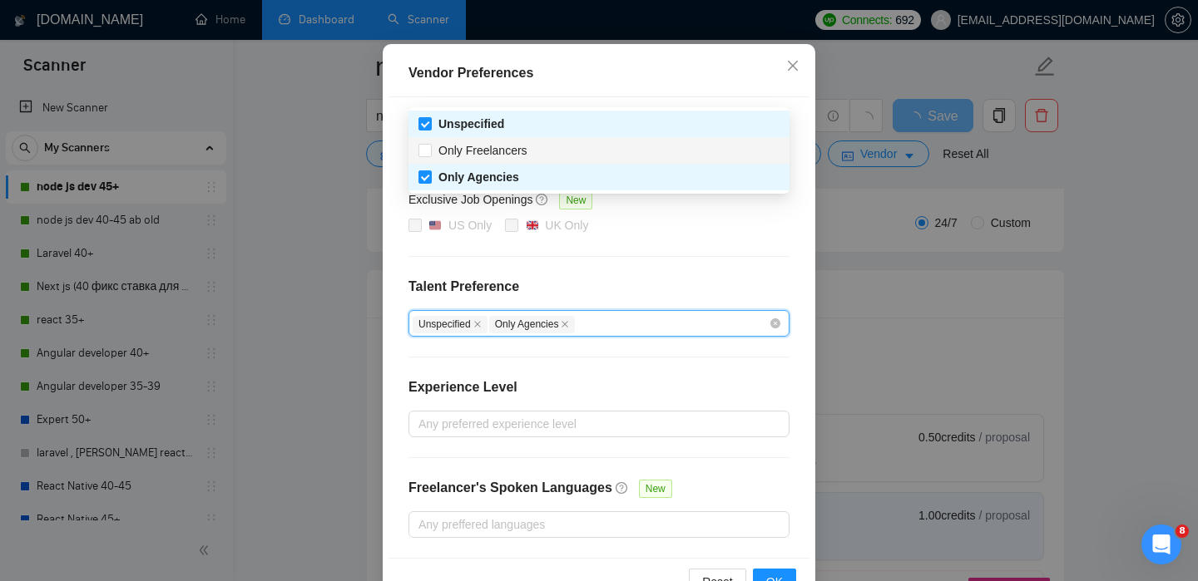
scroll to position [188, 0]
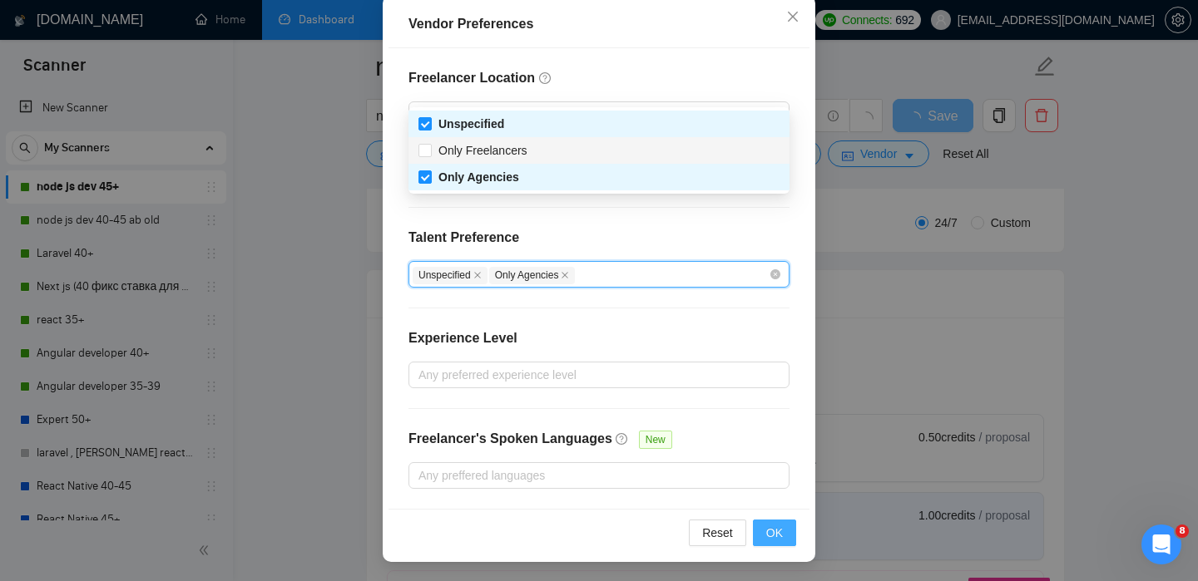
click at [773, 529] on span "OK" at bounding box center [774, 533] width 17 height 18
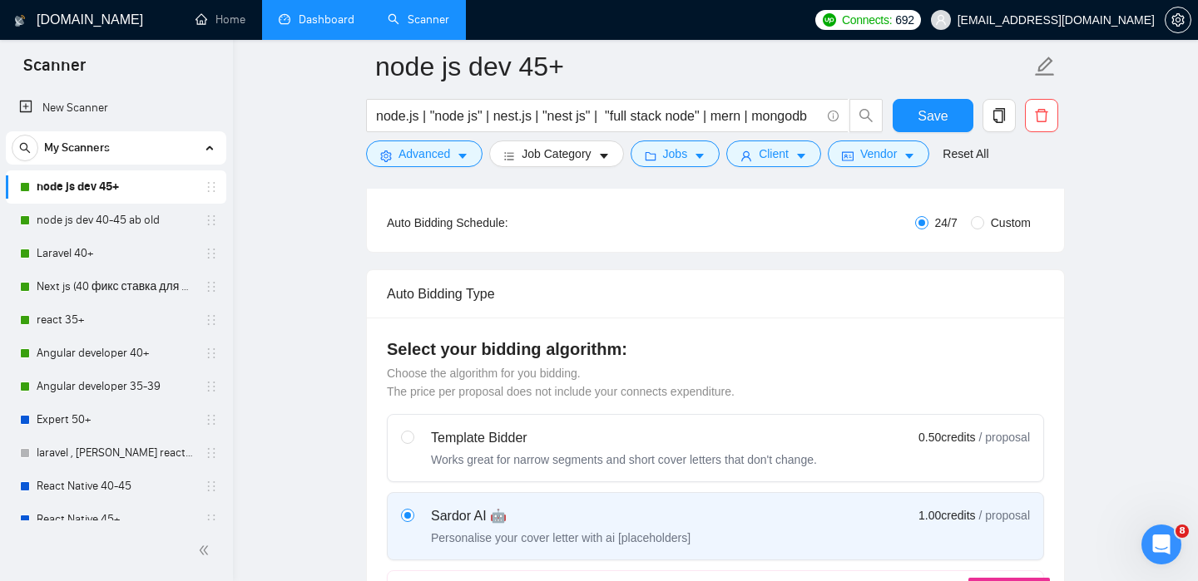
scroll to position [105, 0]
